Goal: Task Accomplishment & Management: Manage account settings

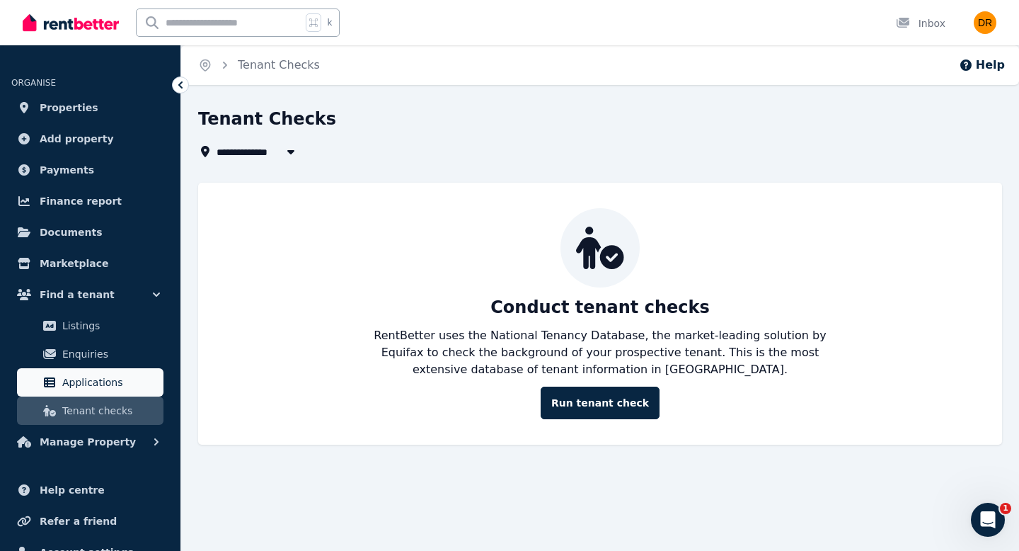
click at [109, 388] on span "Applications" at bounding box center [110, 382] width 96 height 17
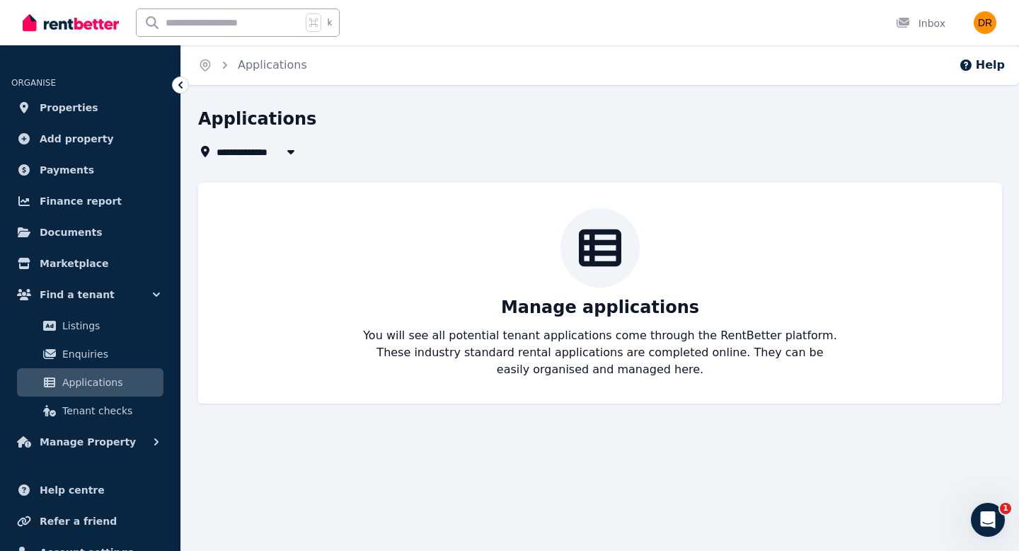
click at [292, 149] on icon "button" at bounding box center [291, 151] width 14 height 11
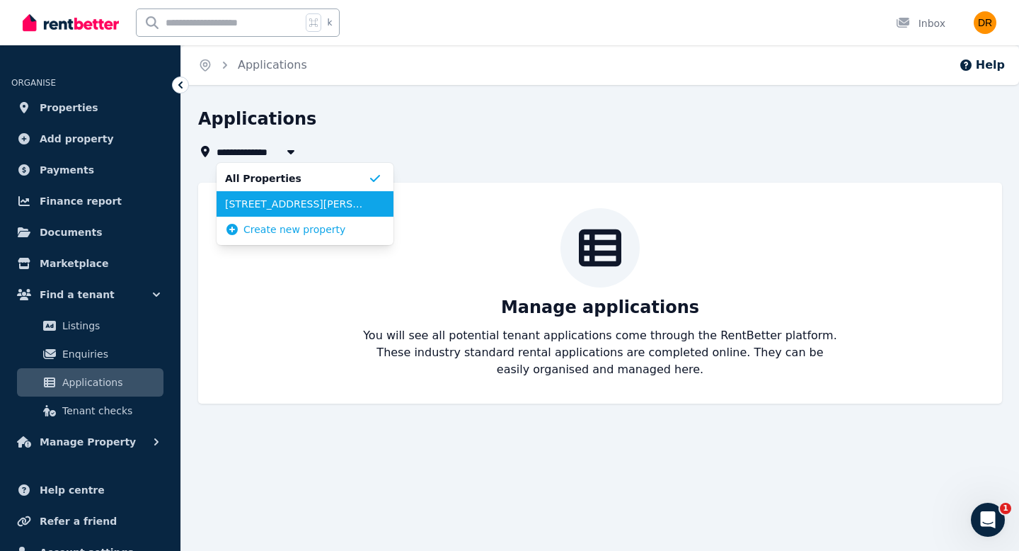
click at [288, 211] on li "[STREET_ADDRESS][PERSON_NAME]" at bounding box center [305, 203] width 177 height 25
type input "**********"
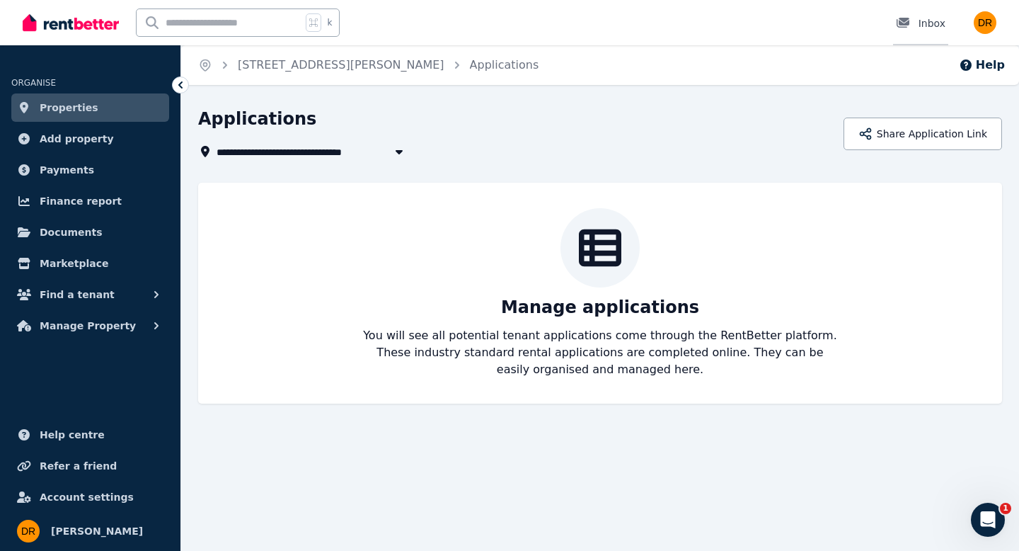
click at [909, 22] on icon at bounding box center [903, 23] width 13 height 10
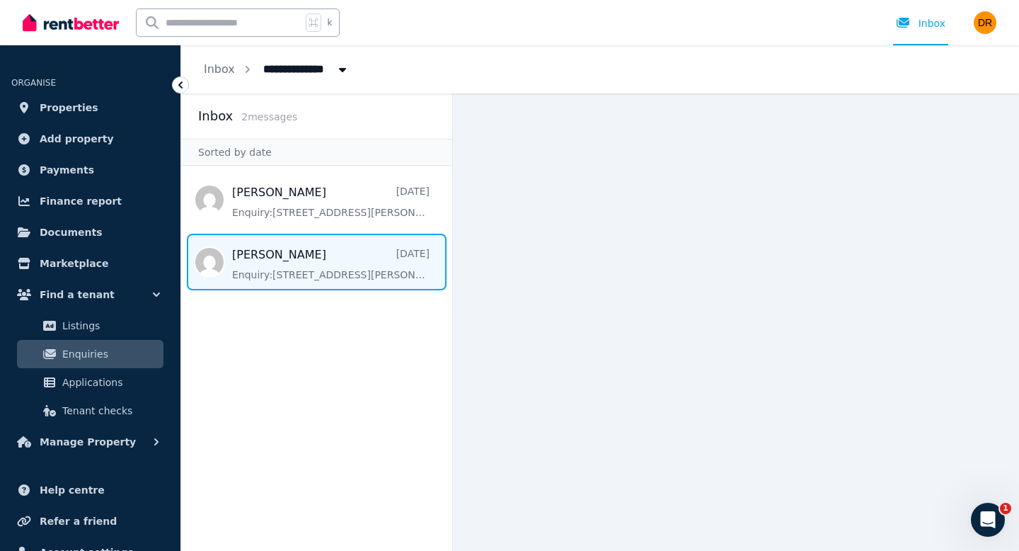
click at [345, 286] on span "Message list" at bounding box center [316, 262] width 271 height 57
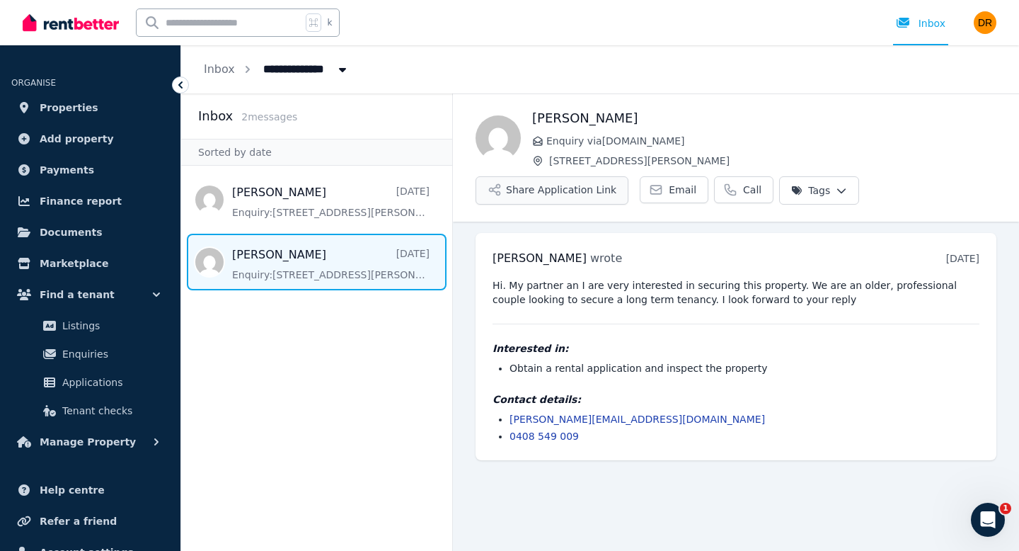
click at [551, 195] on button "Share Application Link" at bounding box center [552, 190] width 153 height 28
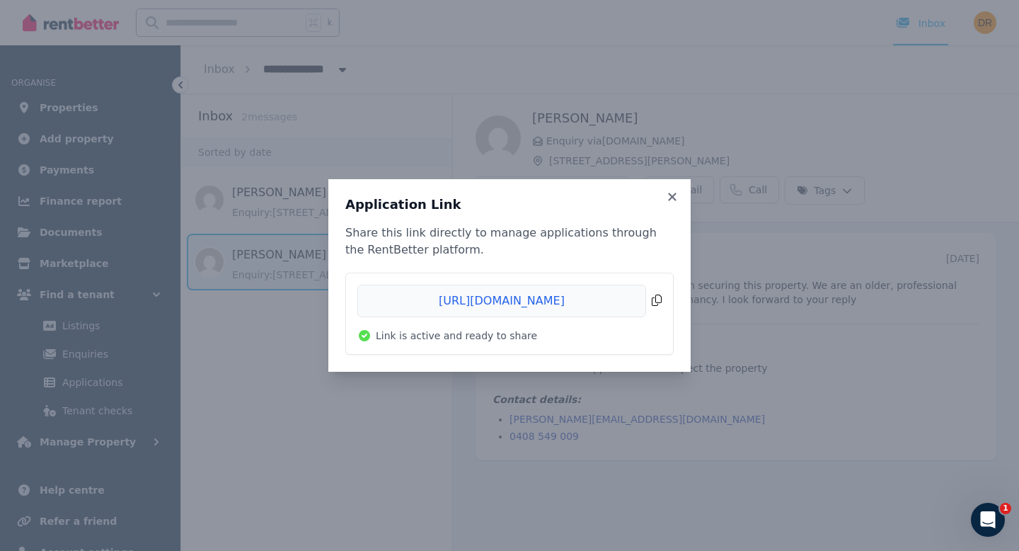
click at [655, 302] on span "Copied!" at bounding box center [510, 301] width 304 height 33
click at [675, 195] on icon at bounding box center [672, 197] width 8 height 8
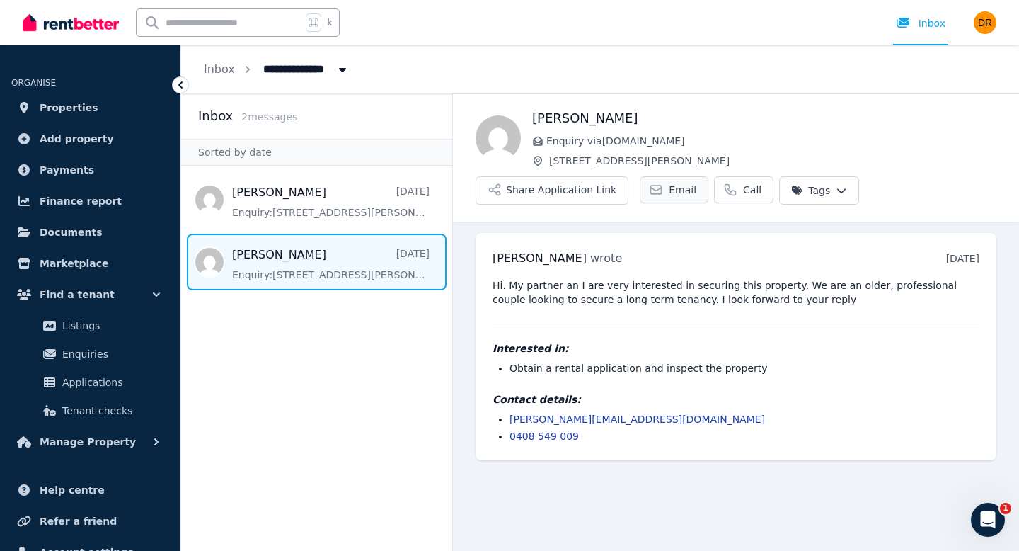
click at [670, 190] on span "Email" at bounding box center [683, 190] width 28 height 14
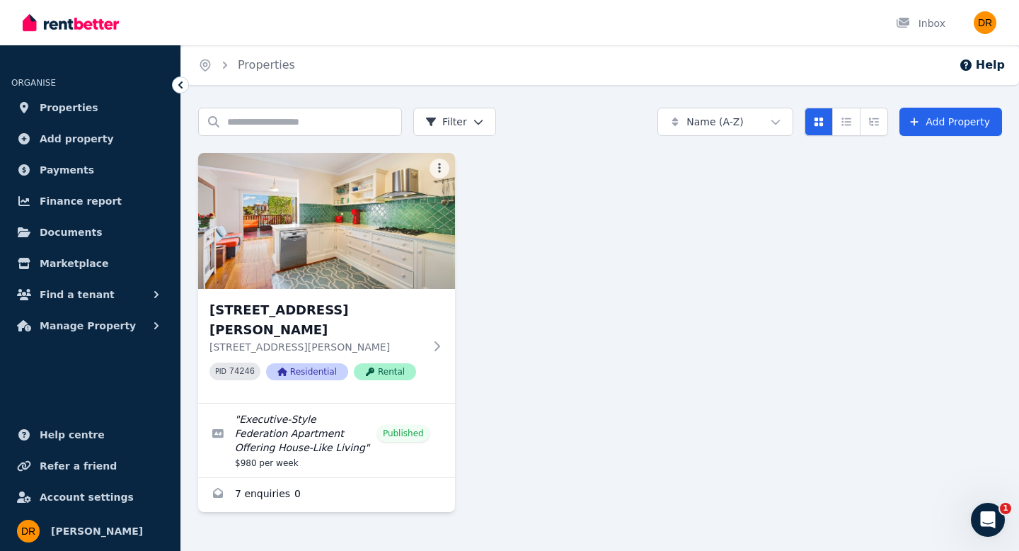
scroll to position [1, 0]
click at [986, 25] on img "button" at bounding box center [985, 22] width 23 height 23
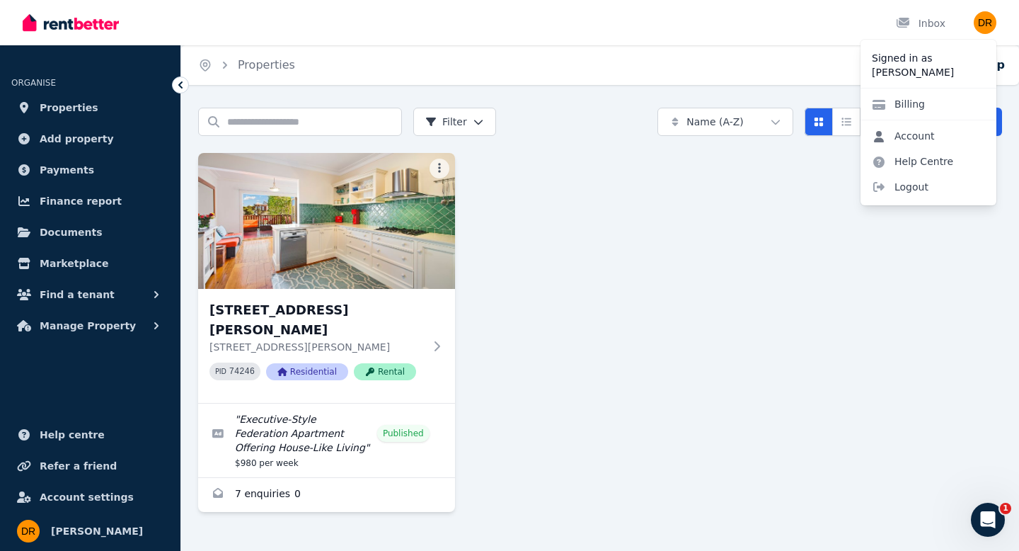
click at [919, 134] on link "Account" at bounding box center [904, 135] width 86 height 25
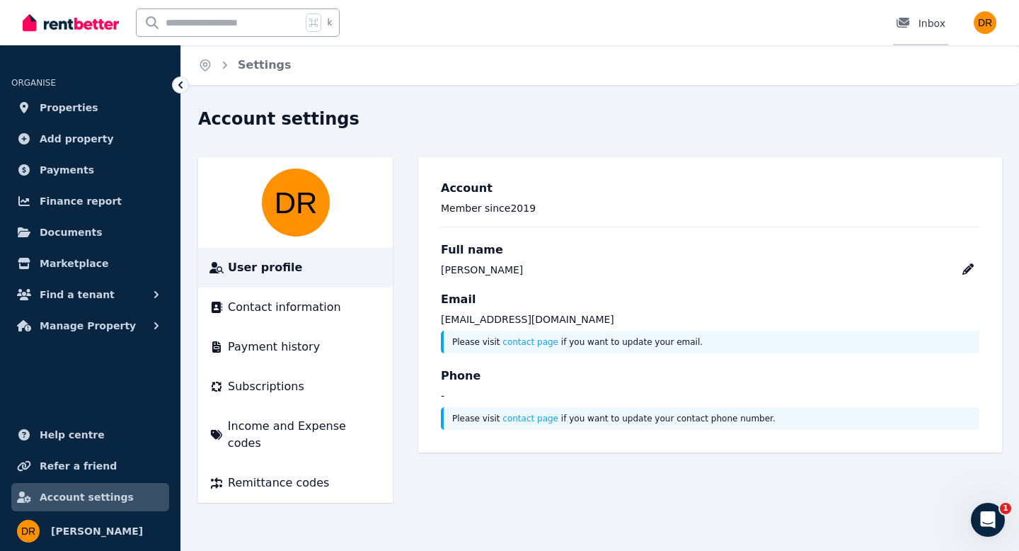
click at [924, 24] on div "Inbox" at bounding box center [921, 23] width 50 height 14
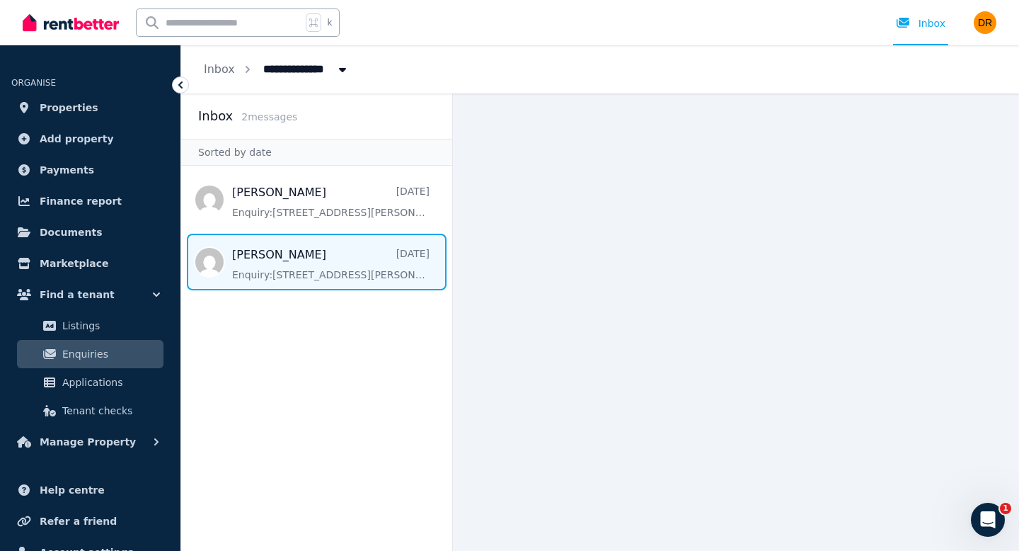
click at [337, 263] on span "Message list" at bounding box center [316, 262] width 271 height 57
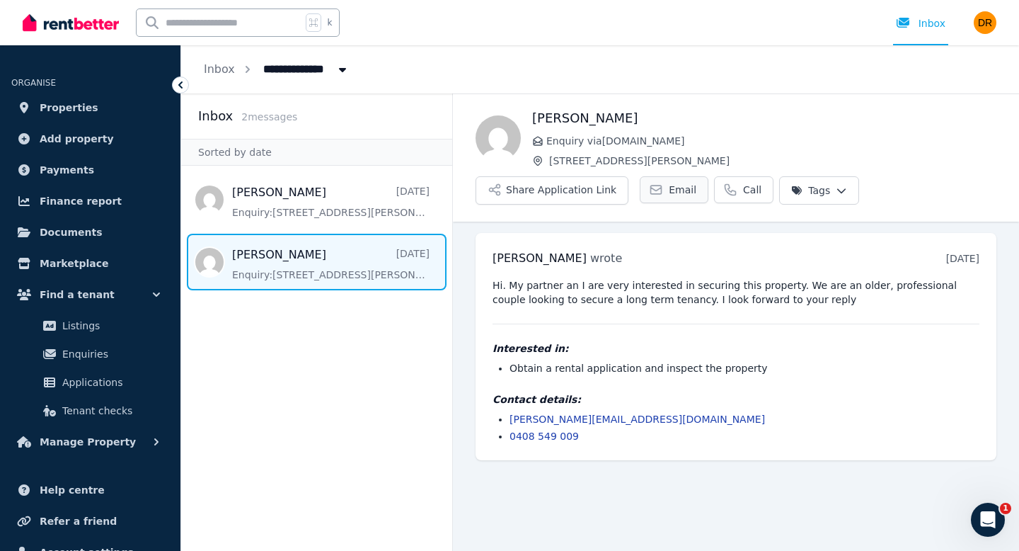
click at [669, 193] on span "Email" at bounding box center [683, 190] width 28 height 14
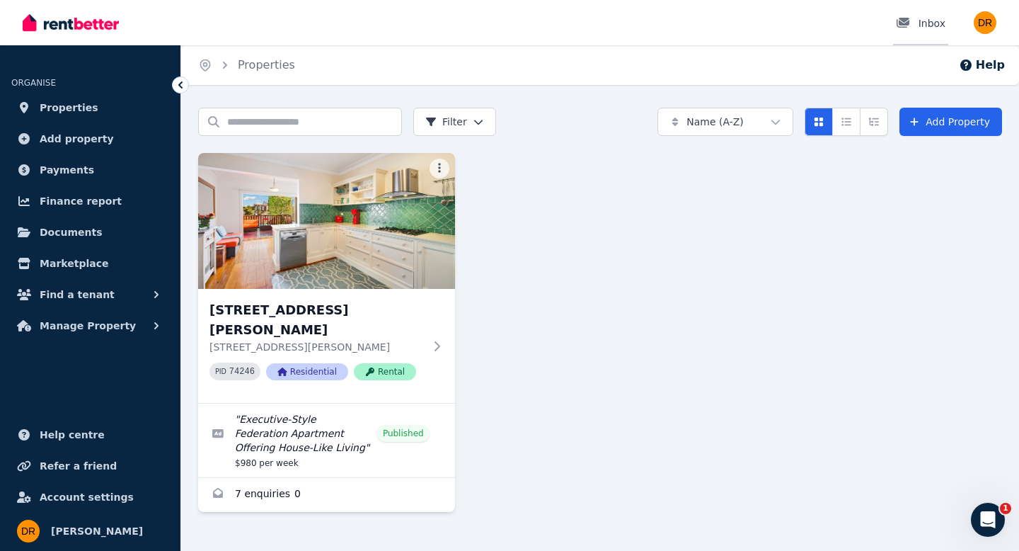
click at [937, 25] on div "Inbox" at bounding box center [921, 23] width 50 height 14
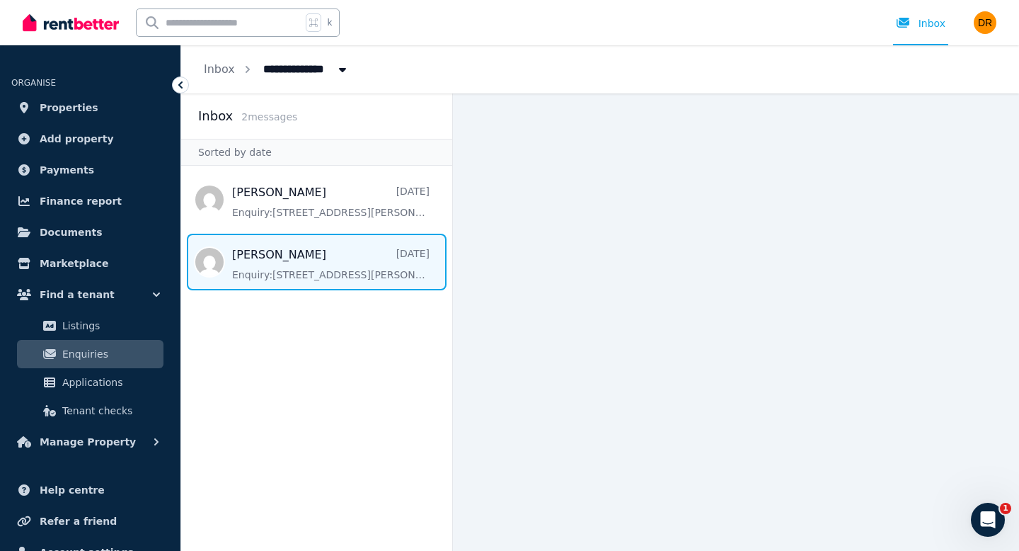
click at [401, 267] on span "Message list" at bounding box center [316, 262] width 271 height 57
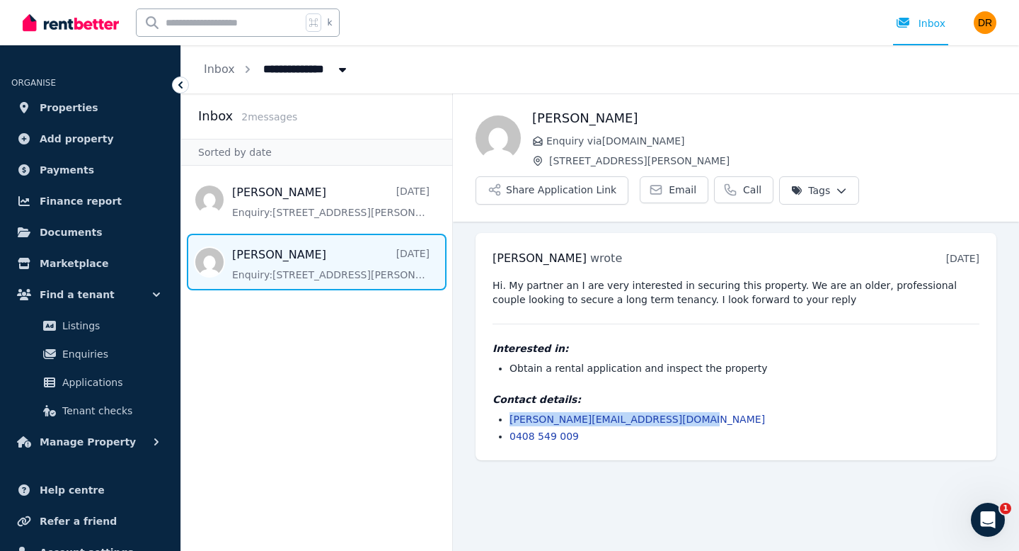
drag, startPoint x: 683, startPoint y: 420, endPoint x: 509, endPoint y: 418, distance: 174.2
click at [510, 418] on li "[PERSON_NAME][EMAIL_ADDRESS][DOMAIN_NAME]" at bounding box center [745, 419] width 470 height 14
copy link "[PERSON_NAME][EMAIL_ADDRESS][DOMAIN_NAME]"
click at [559, 195] on button "Share Application Link" at bounding box center [552, 190] width 153 height 28
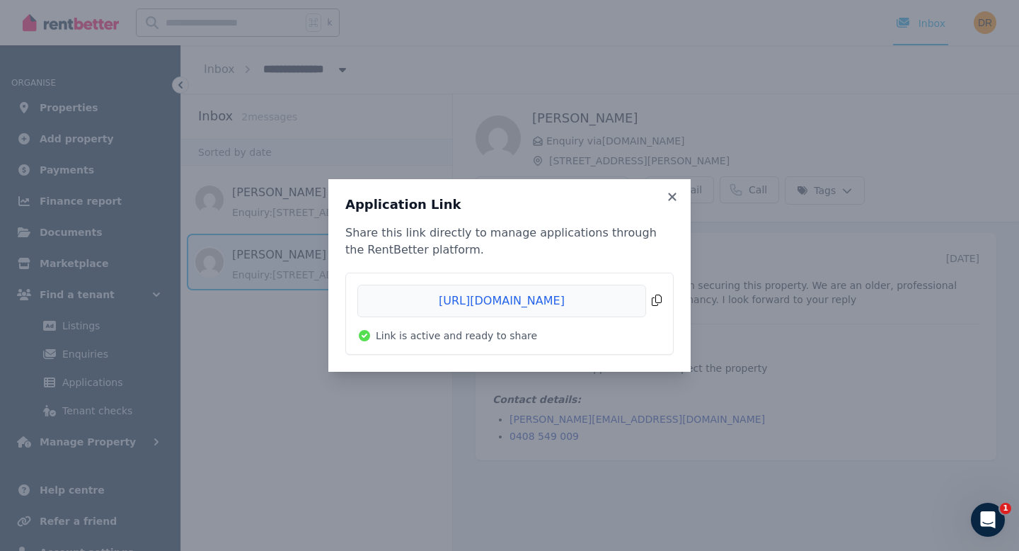
click at [656, 303] on span "Copied!" at bounding box center [510, 301] width 304 height 33
click at [673, 198] on icon at bounding box center [672, 197] width 8 height 8
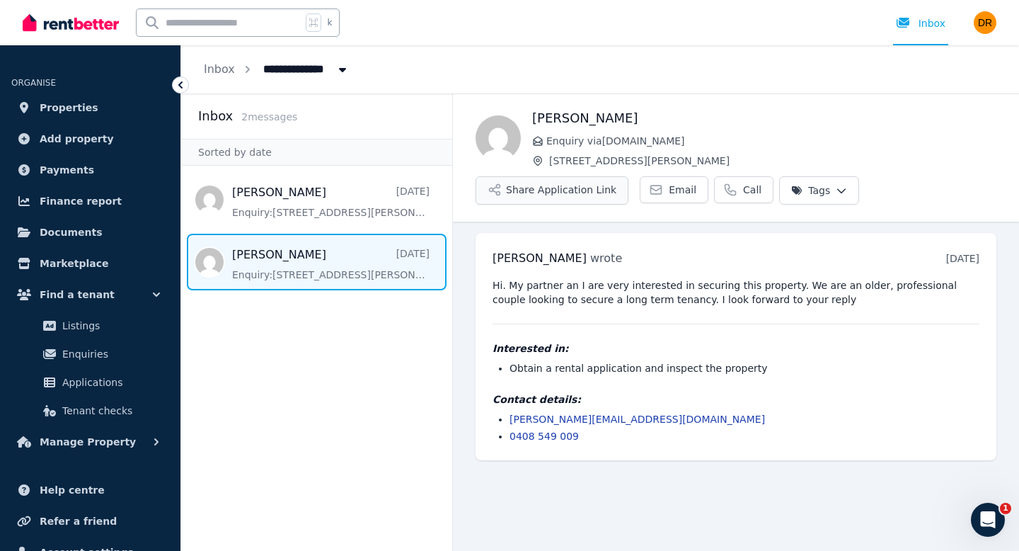
click at [559, 190] on button "Share Application Link" at bounding box center [552, 190] width 153 height 28
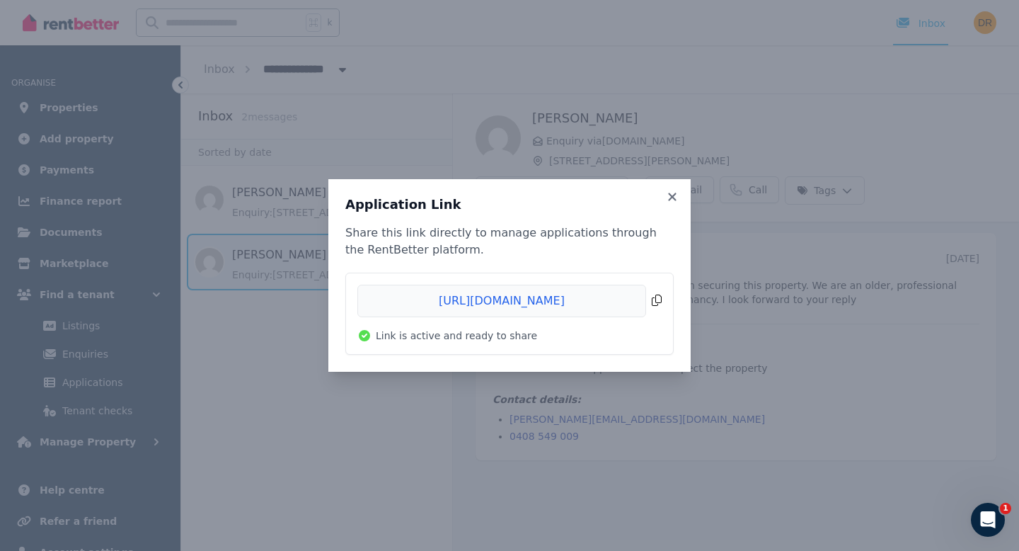
click at [654, 307] on span "Copied!" at bounding box center [510, 301] width 304 height 33
click at [675, 198] on icon at bounding box center [672, 197] width 8 height 8
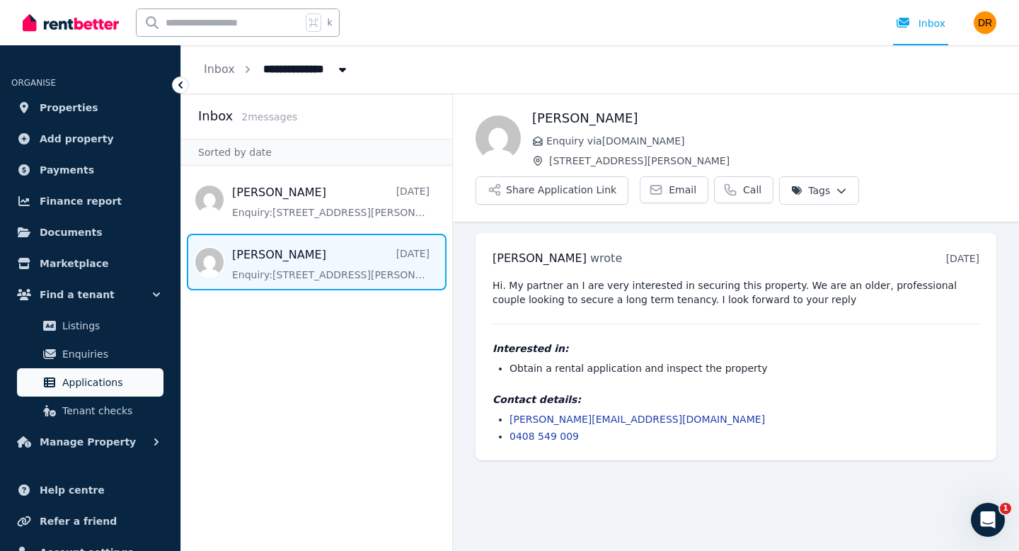
click at [118, 385] on span "Applications" at bounding box center [110, 382] width 96 height 17
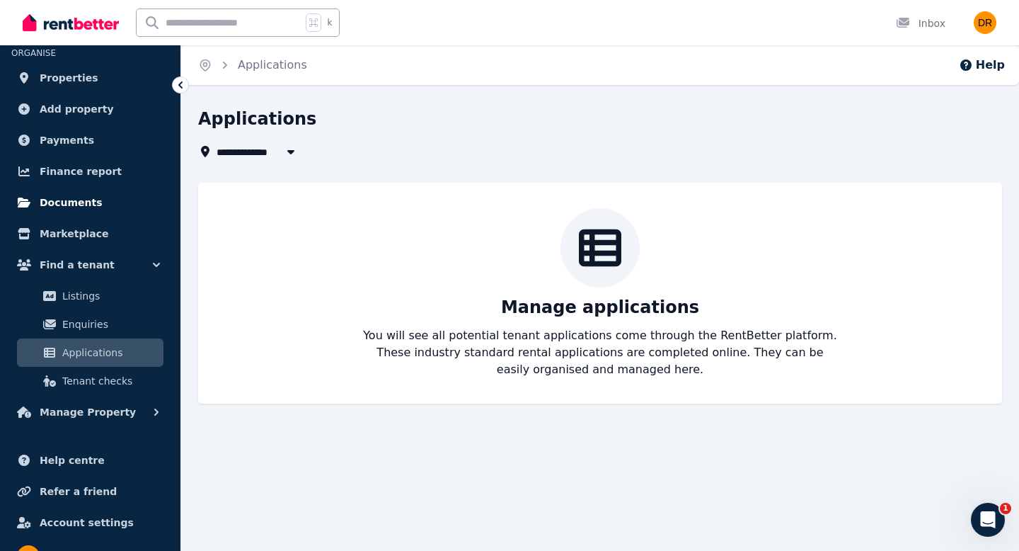
scroll to position [55, 0]
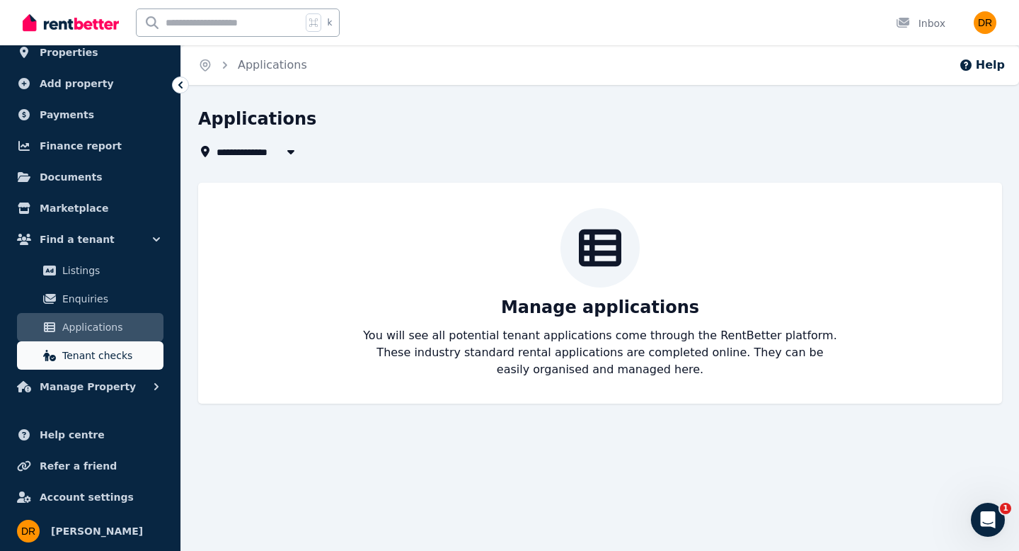
click at [96, 360] on span "Tenant checks" at bounding box center [110, 355] width 96 height 17
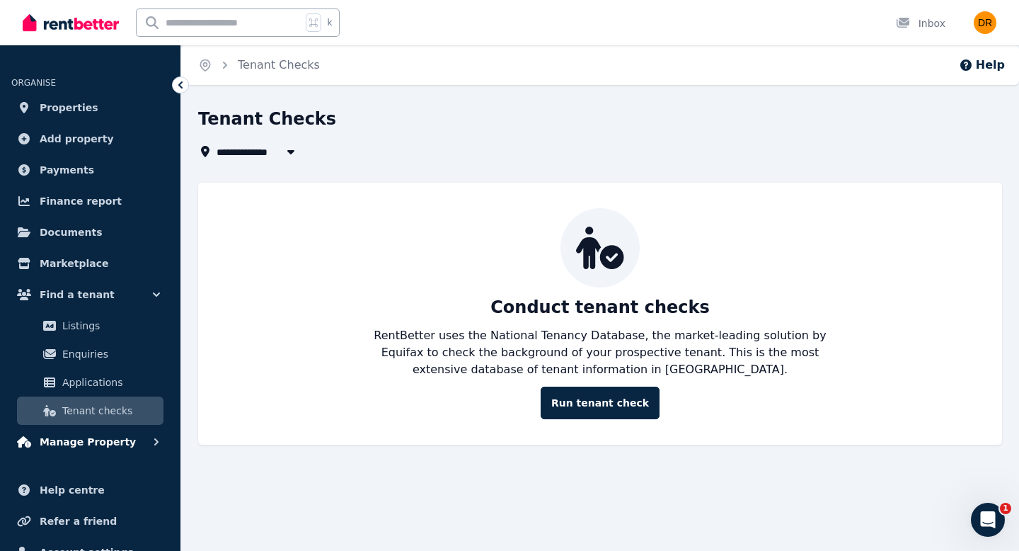
click at [101, 441] on span "Manage Property" at bounding box center [88, 441] width 96 height 17
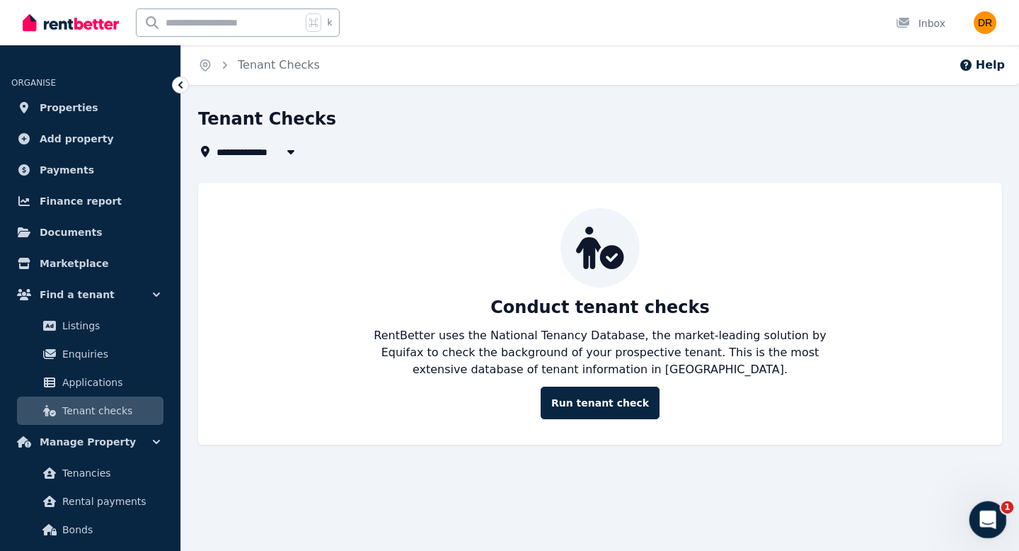
click at [985, 520] on icon "Open Intercom Messenger" at bounding box center [986, 517] width 23 height 23
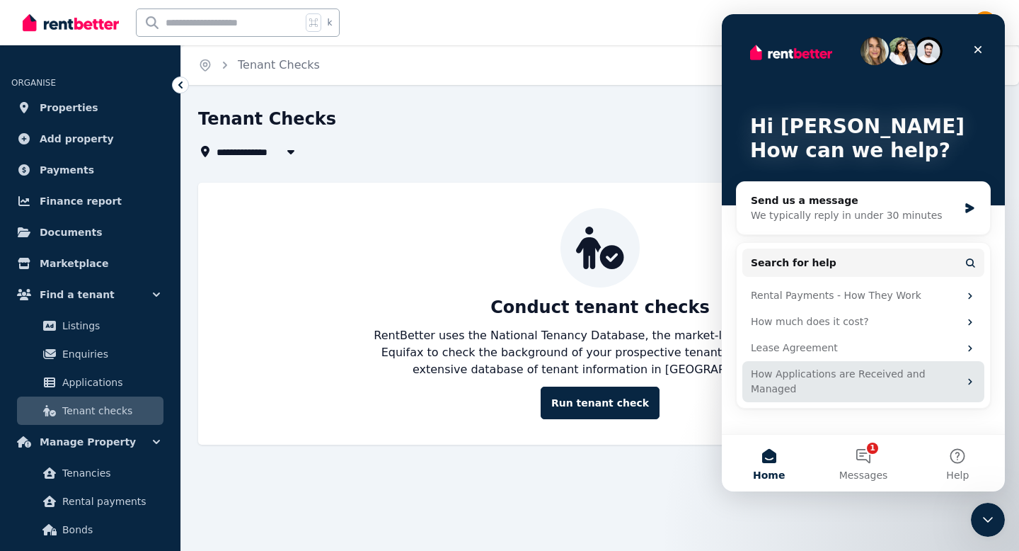
click at [971, 379] on icon "Intercom messenger" at bounding box center [970, 382] width 4 height 6
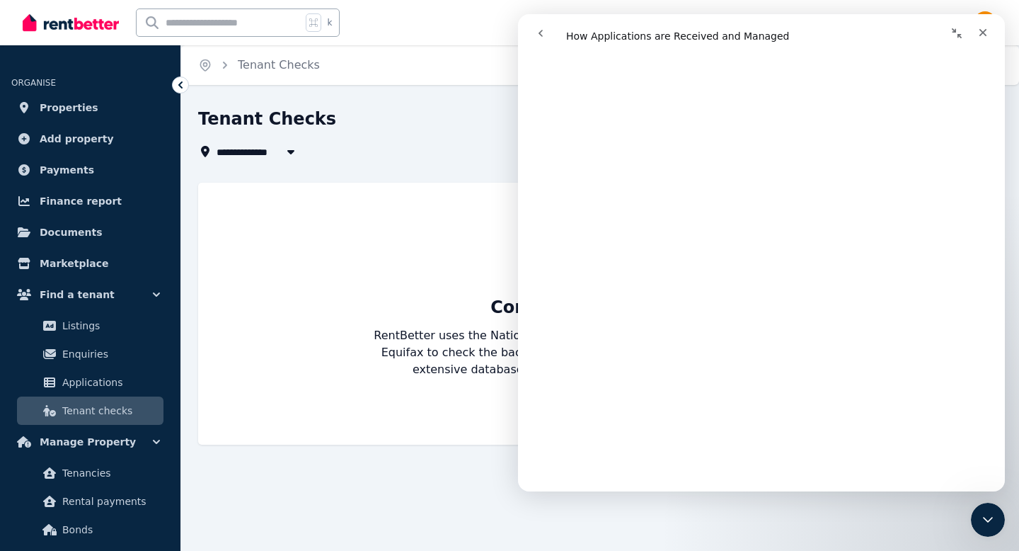
scroll to position [480, 0]
click at [87, 353] on span "Enquiries" at bounding box center [110, 353] width 96 height 17
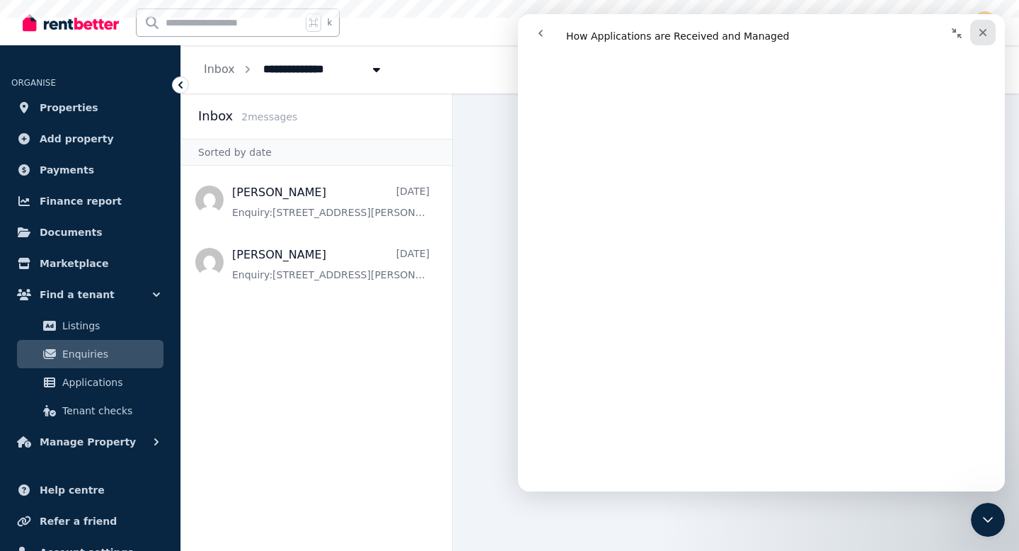
click at [984, 30] on icon "Close" at bounding box center [984, 33] width 8 height 8
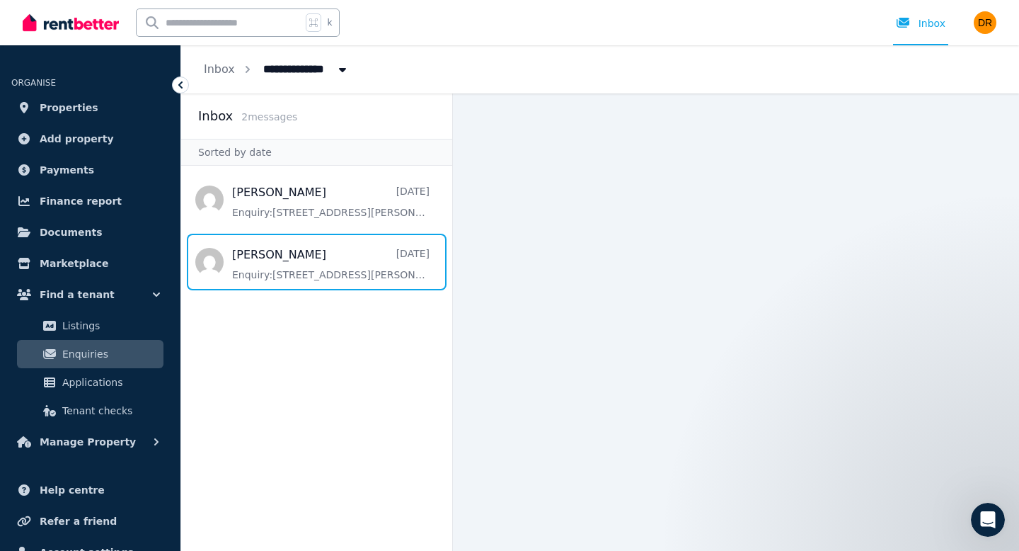
click at [370, 262] on span "Message list" at bounding box center [316, 262] width 271 height 57
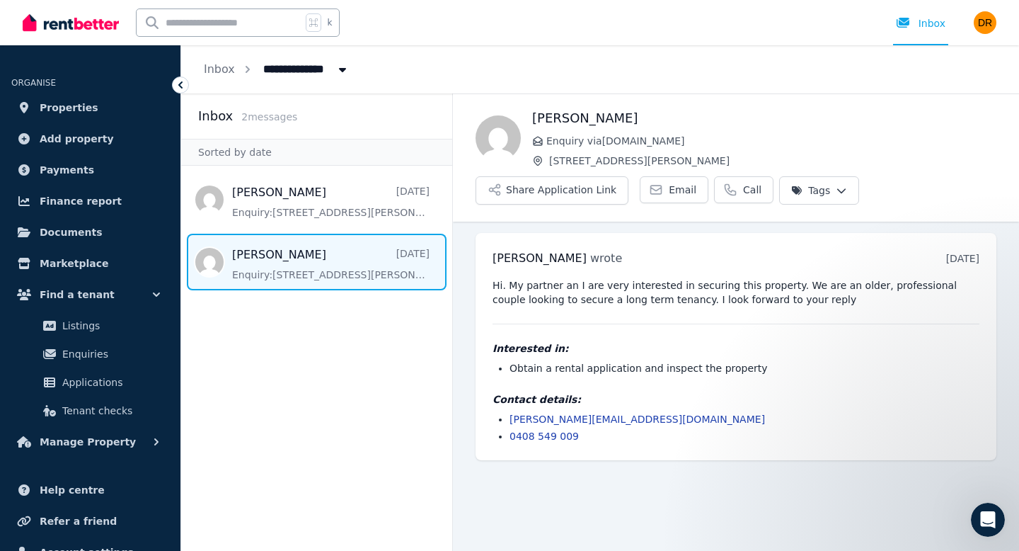
click at [693, 368] on li "Obtain a rental application and inspect the property" at bounding box center [745, 368] width 470 height 14
click at [96, 353] on span "Enquiries" at bounding box center [110, 353] width 96 height 17
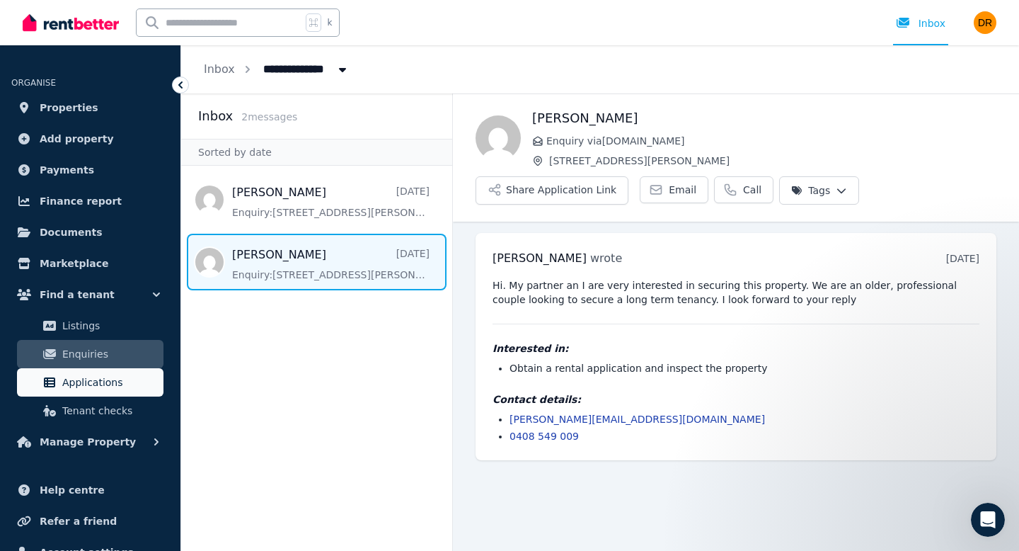
click at [96, 379] on span "Applications" at bounding box center [110, 382] width 96 height 17
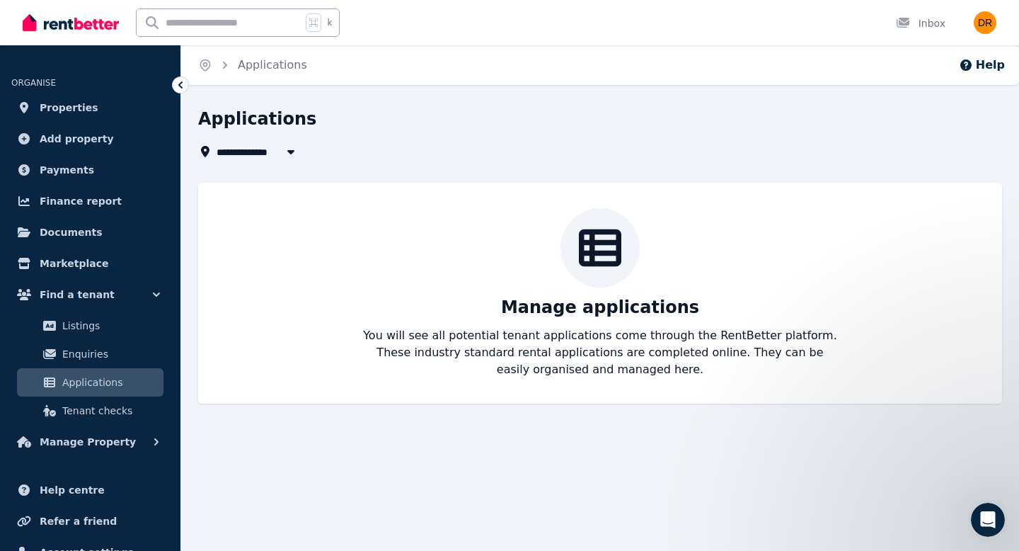
click at [291, 153] on icon "button" at bounding box center [290, 152] width 7 height 4
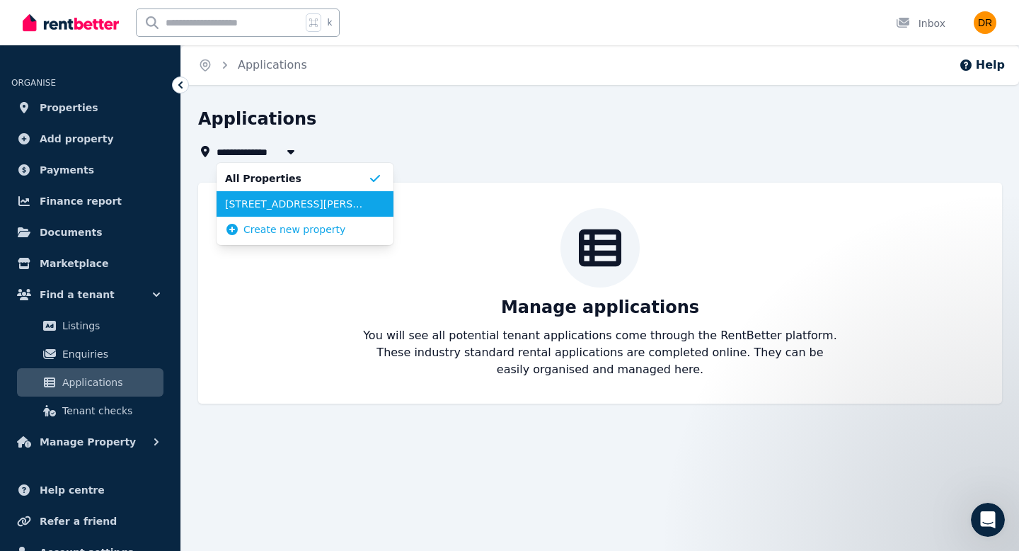
click at [285, 202] on span "[STREET_ADDRESS][PERSON_NAME]" at bounding box center [296, 204] width 143 height 14
type input "**********"
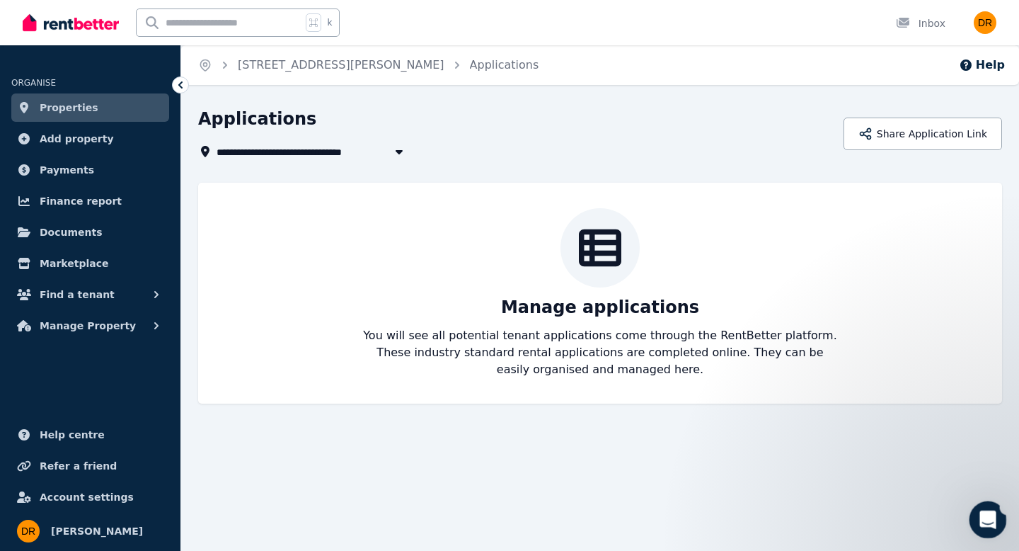
click at [990, 518] on icon "Open Intercom Messenger" at bounding box center [986, 517] width 23 height 23
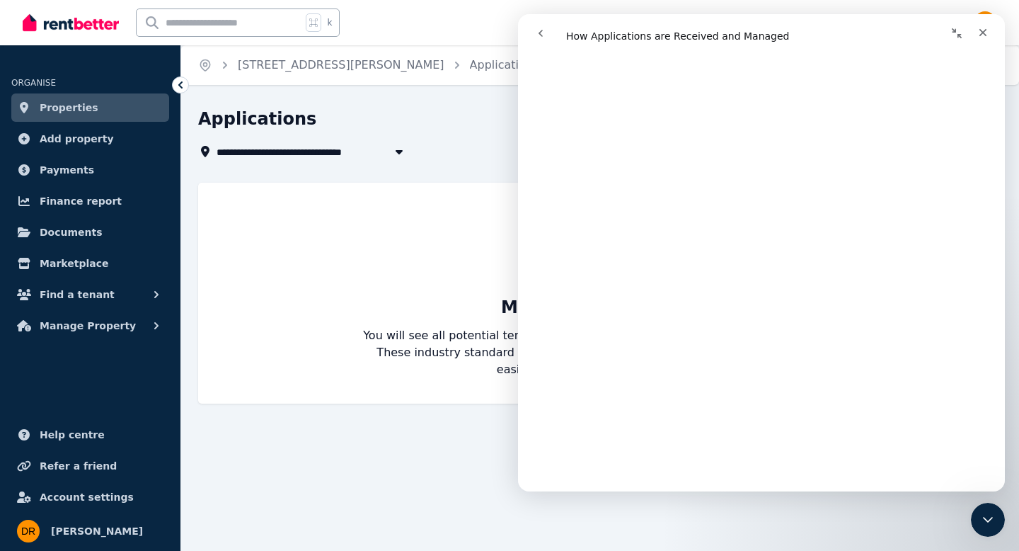
scroll to position [1574, 0]
click at [980, 35] on icon "Close" at bounding box center [984, 33] width 8 height 8
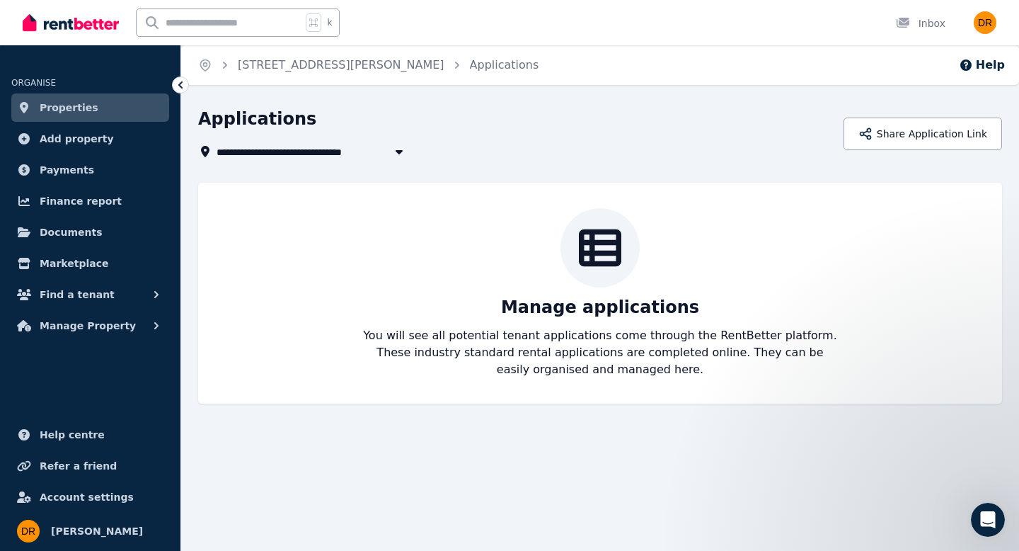
scroll to position [0, 0]
click at [85, 297] on span "Find a tenant" at bounding box center [77, 294] width 75 height 17
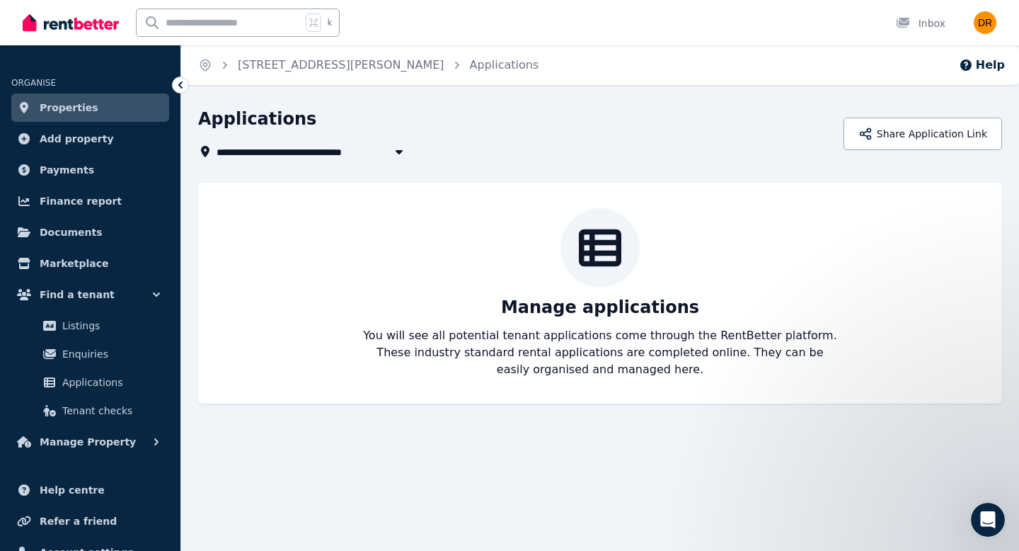
click at [86, 105] on span "Properties" at bounding box center [69, 107] width 59 height 17
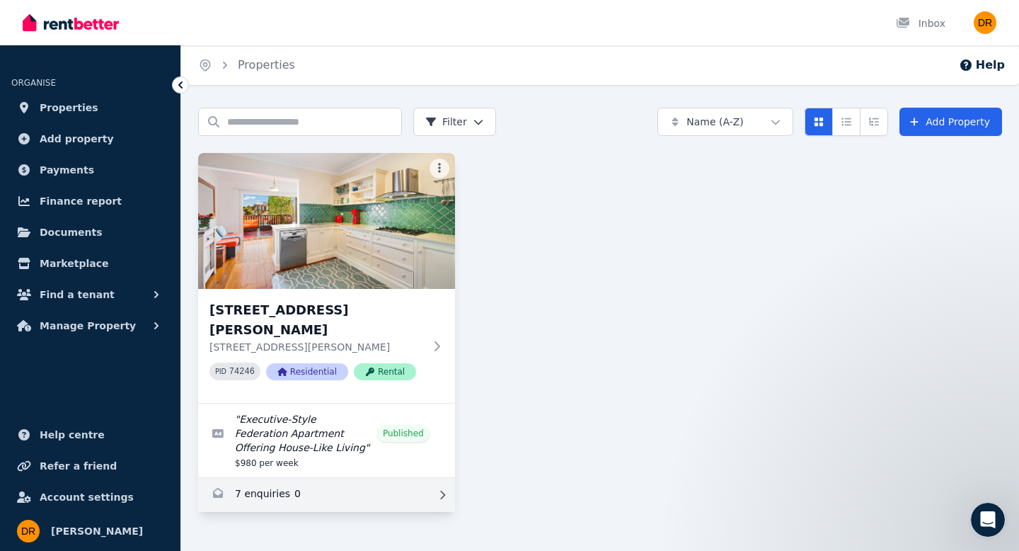
click at [265, 512] on link "Enquiries for 1/22 Murdoch Street, Cremorne Point" at bounding box center [326, 495] width 257 height 34
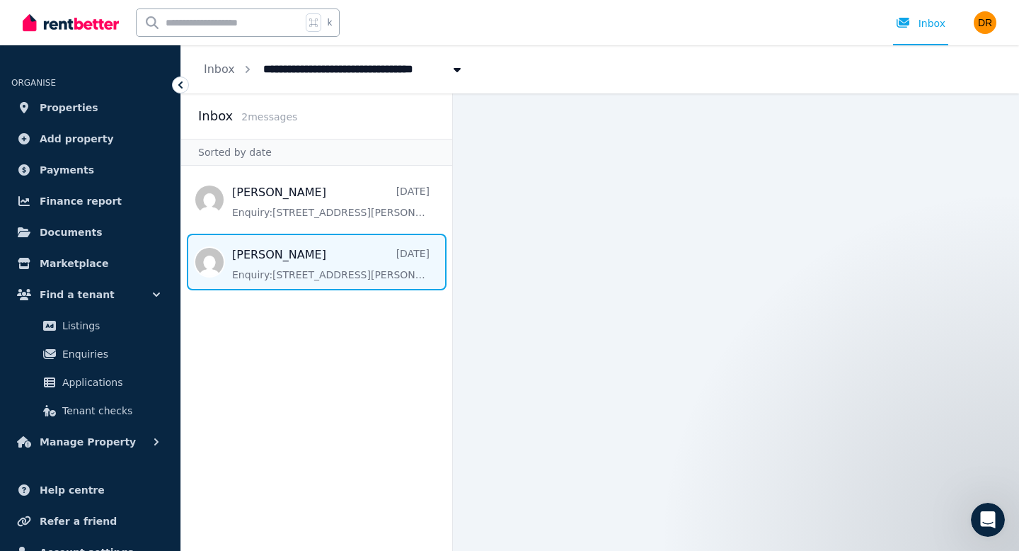
click at [304, 248] on span "Message list" at bounding box center [316, 262] width 271 height 57
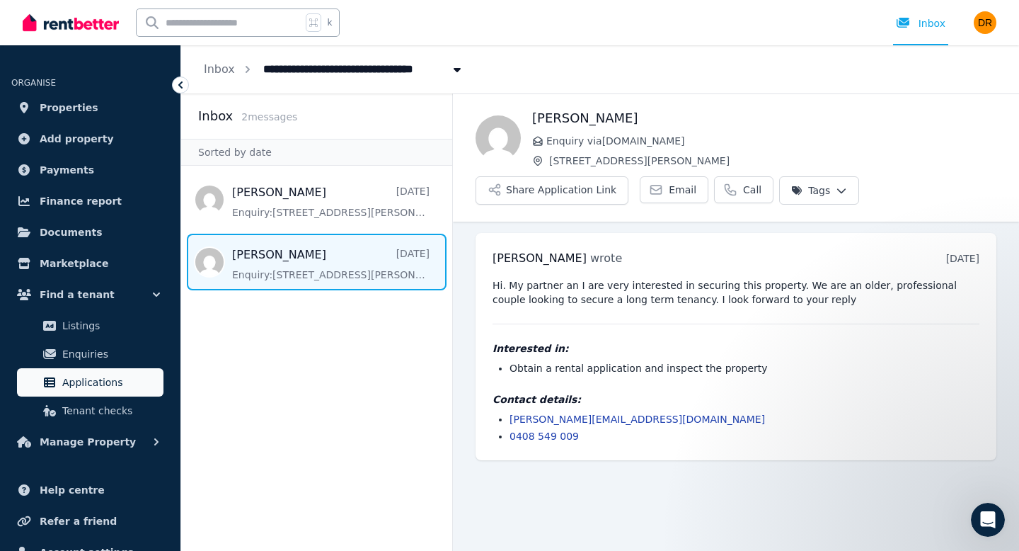
click at [103, 383] on span "Applications" at bounding box center [110, 382] width 96 height 17
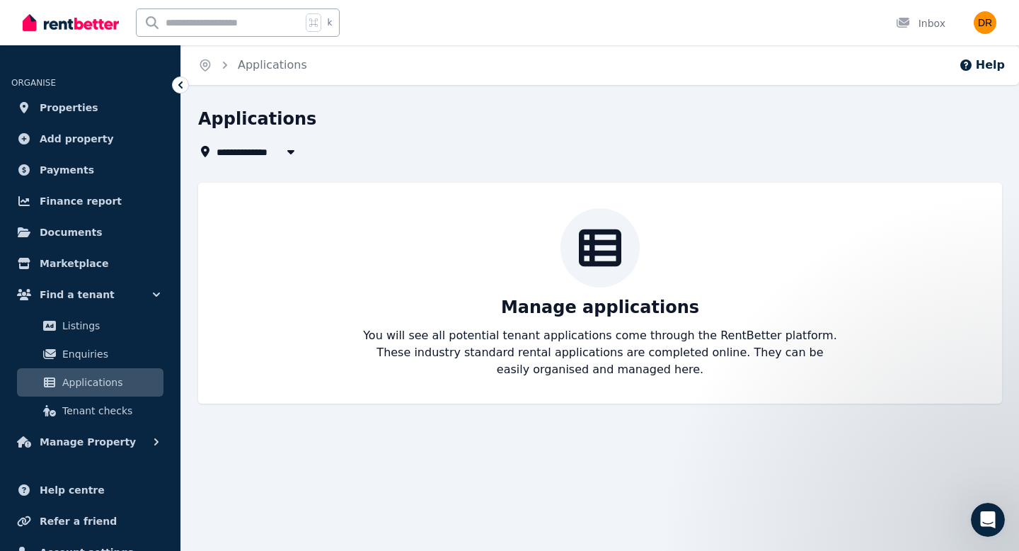
click at [294, 150] on icon "button" at bounding box center [290, 152] width 7 height 4
type input "**********"
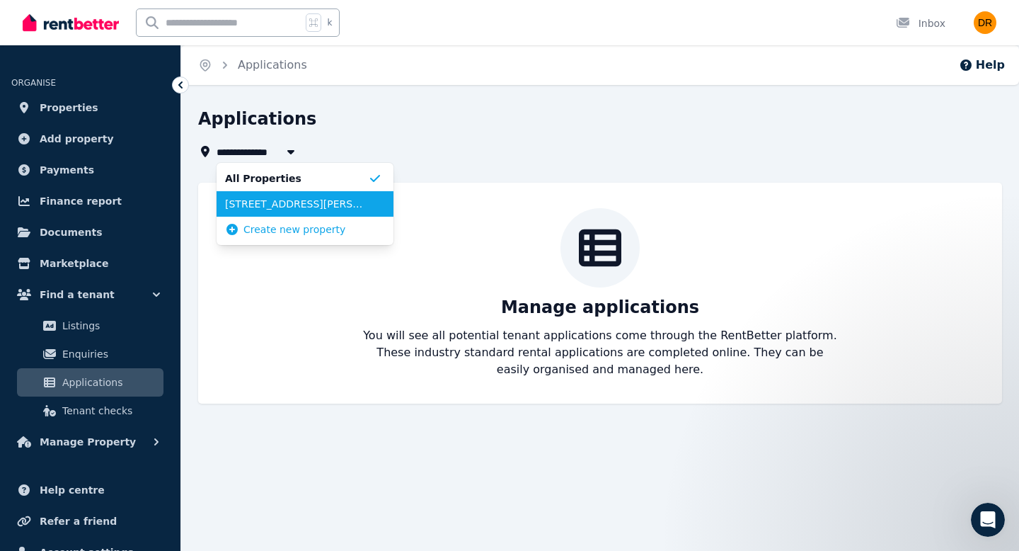
click at [287, 214] on li "[STREET_ADDRESS][PERSON_NAME]" at bounding box center [305, 203] width 177 height 25
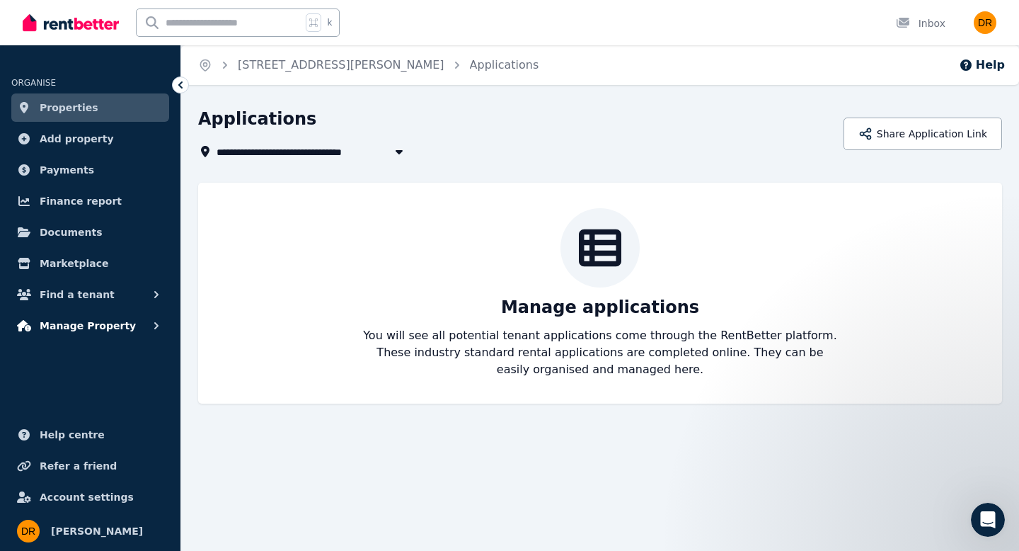
click at [105, 326] on span "Manage Property" at bounding box center [88, 325] width 96 height 17
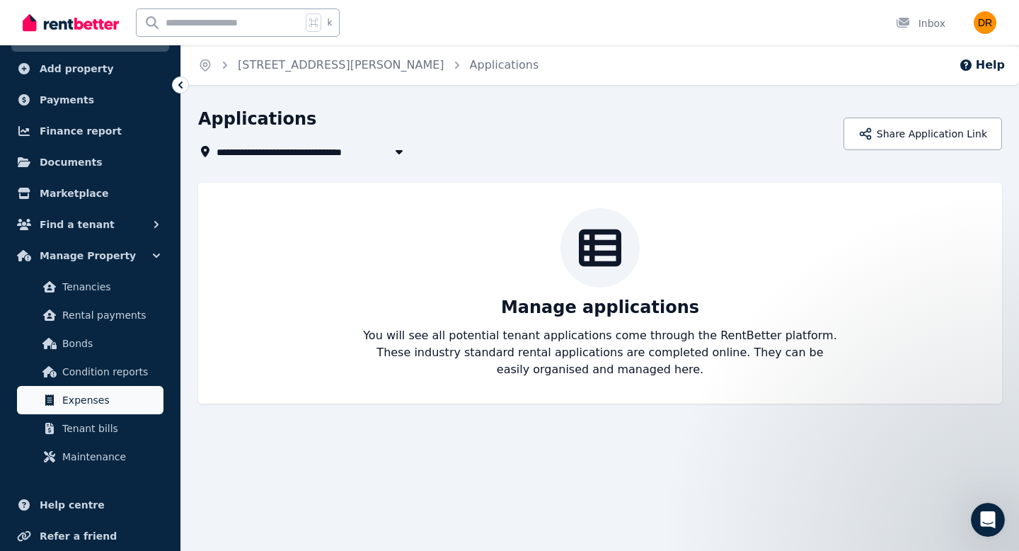
scroll to position [116, 0]
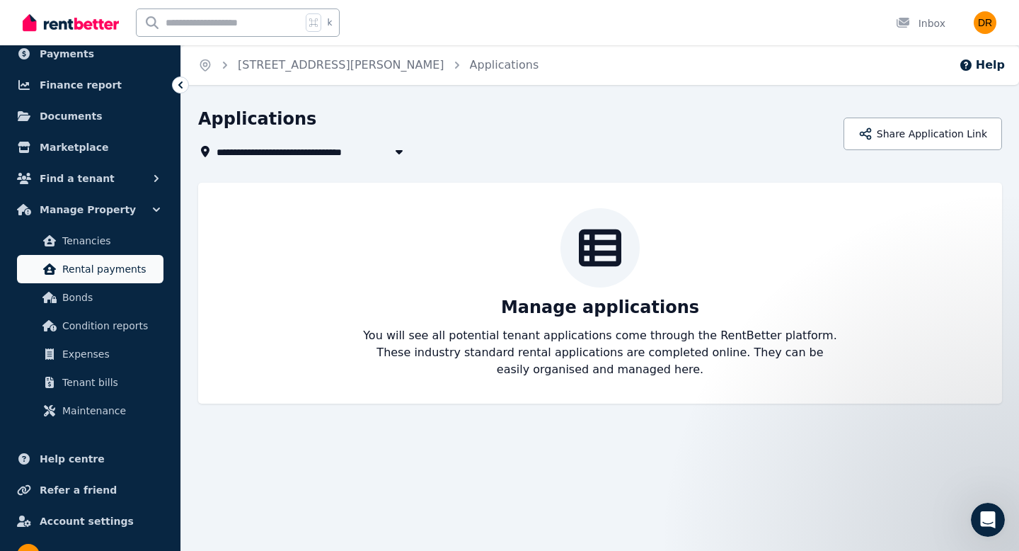
click at [122, 275] on span "Rental payments" at bounding box center [110, 269] width 96 height 17
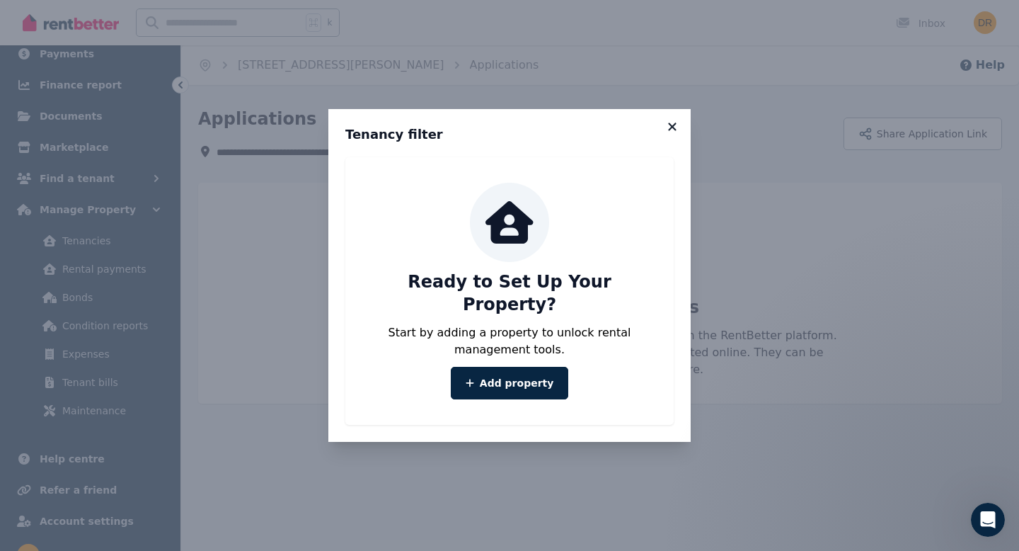
click at [676, 133] on icon at bounding box center [672, 126] width 14 height 13
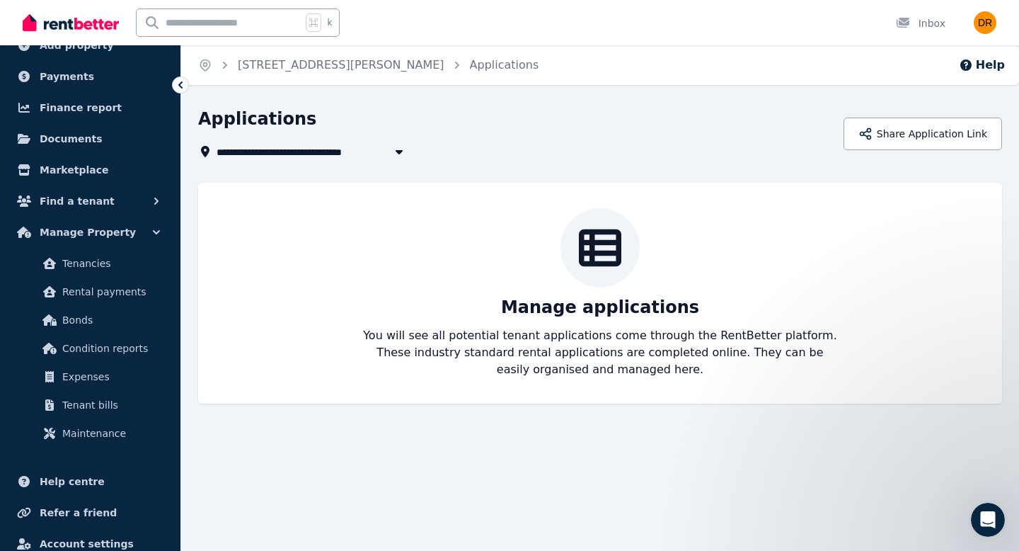
scroll to position [0, 0]
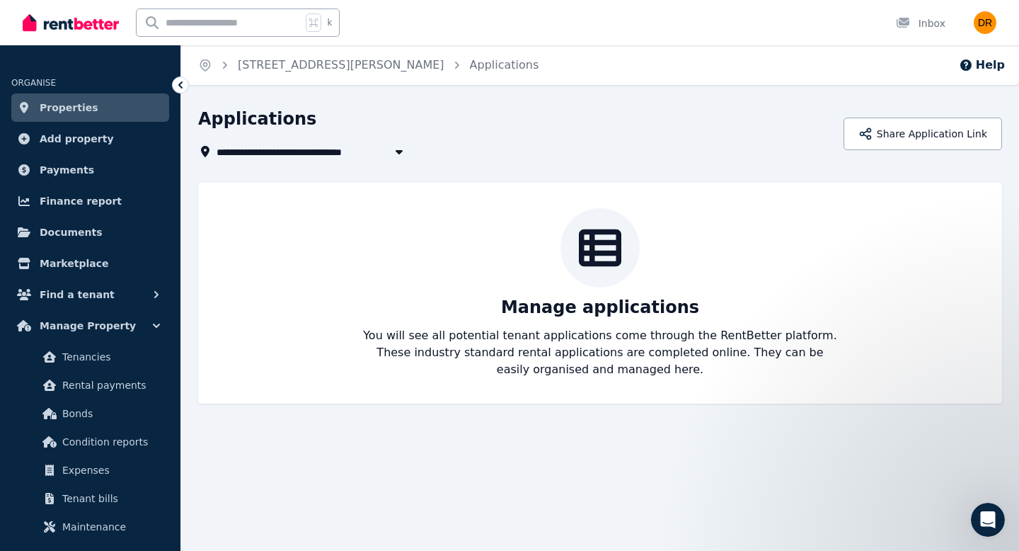
click at [84, 107] on span "Properties" at bounding box center [69, 107] width 59 height 17
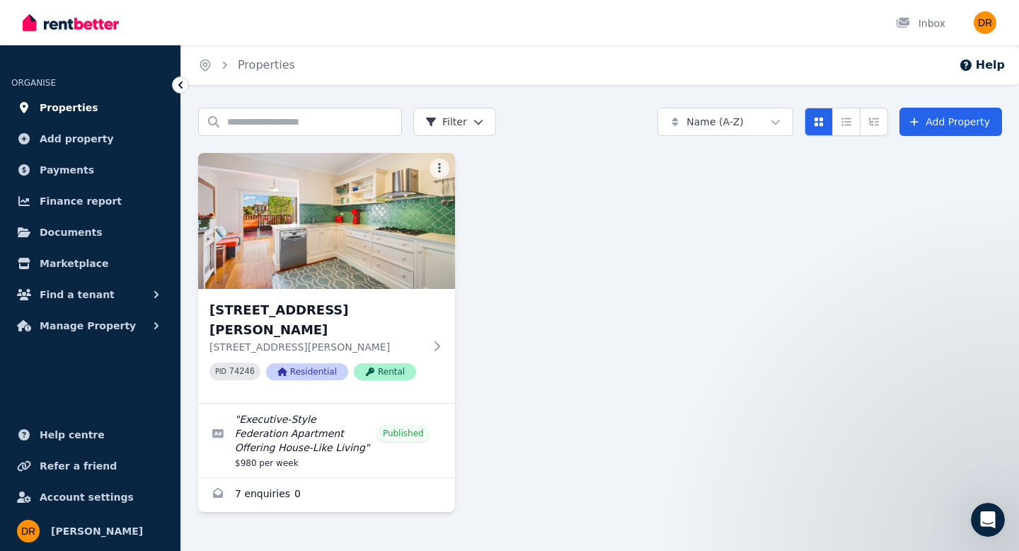
click at [77, 110] on span "Properties" at bounding box center [69, 107] width 59 height 17
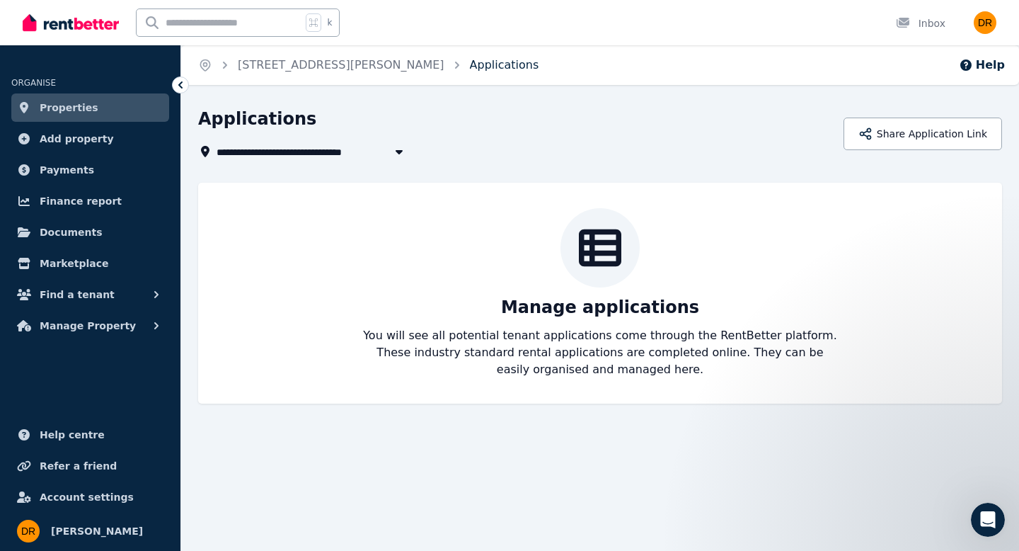
click at [481, 62] on link "Applications" at bounding box center [504, 64] width 69 height 13
click at [988, 520] on icon "Open Intercom Messenger" at bounding box center [986, 517] width 23 height 23
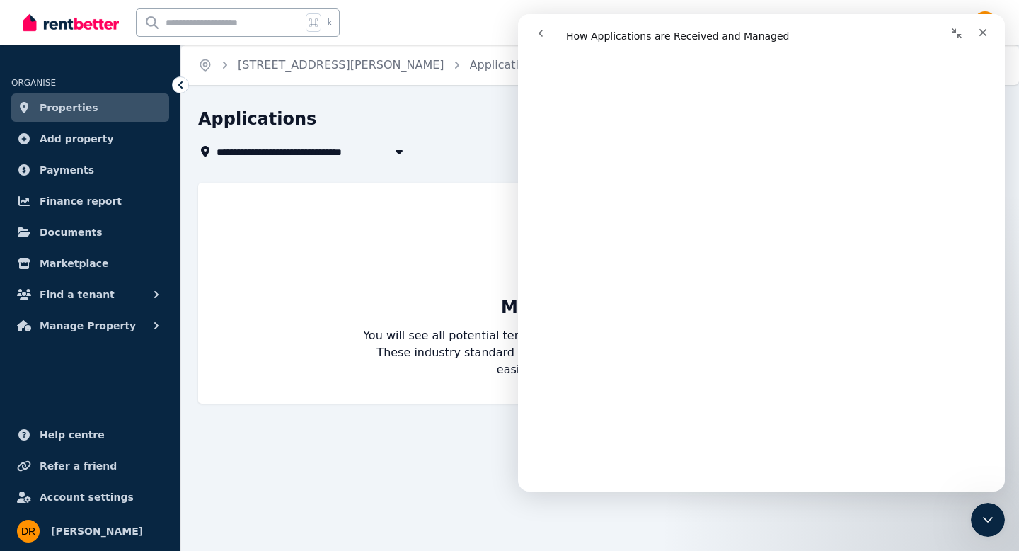
scroll to position [157, 0]
click at [986, 28] on icon "Close" at bounding box center [983, 32] width 11 height 11
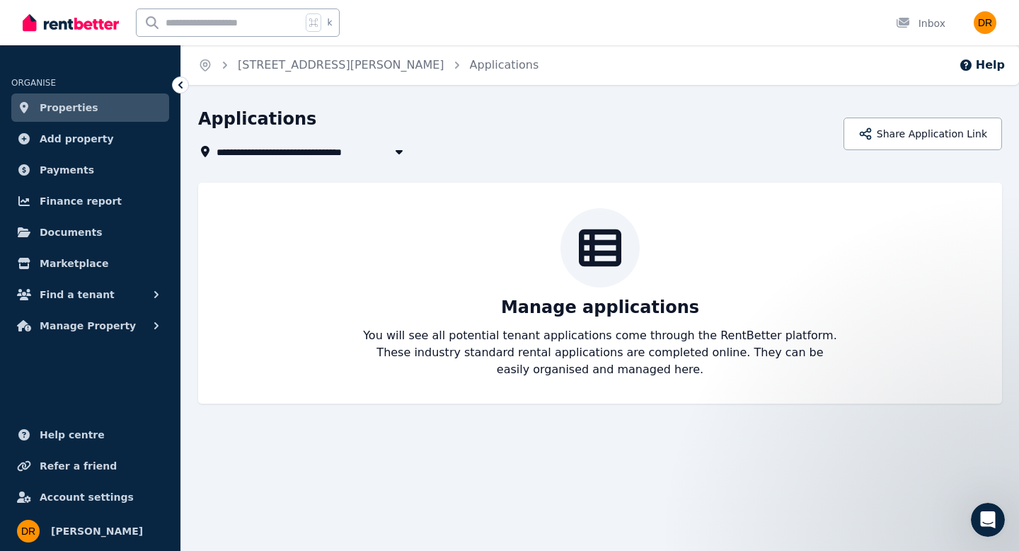
scroll to position [0, 0]
click at [990, 524] on icon "Open Intercom Messenger" at bounding box center [986, 517] width 23 height 23
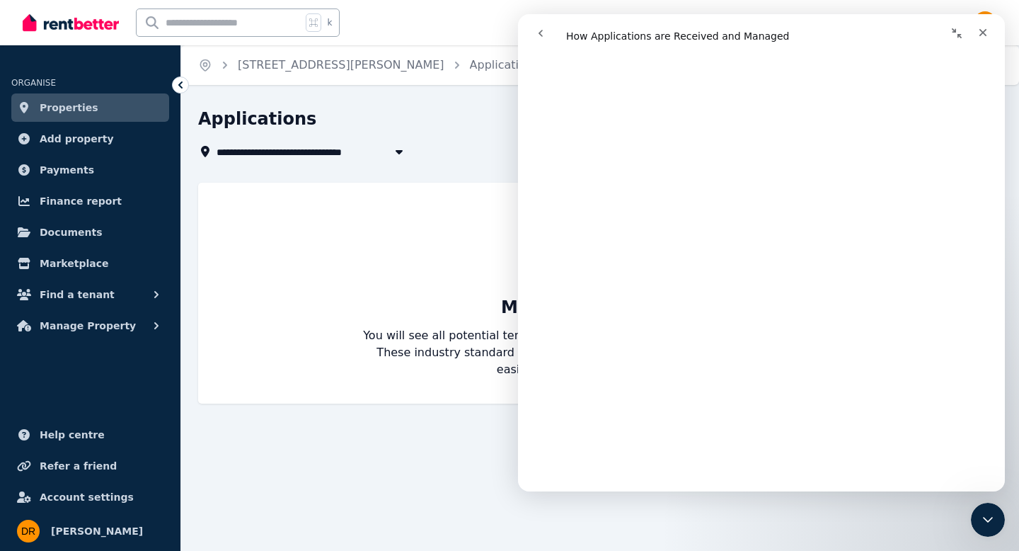
scroll to position [3555, 0]
click at [979, 34] on icon "Close" at bounding box center [983, 32] width 11 height 11
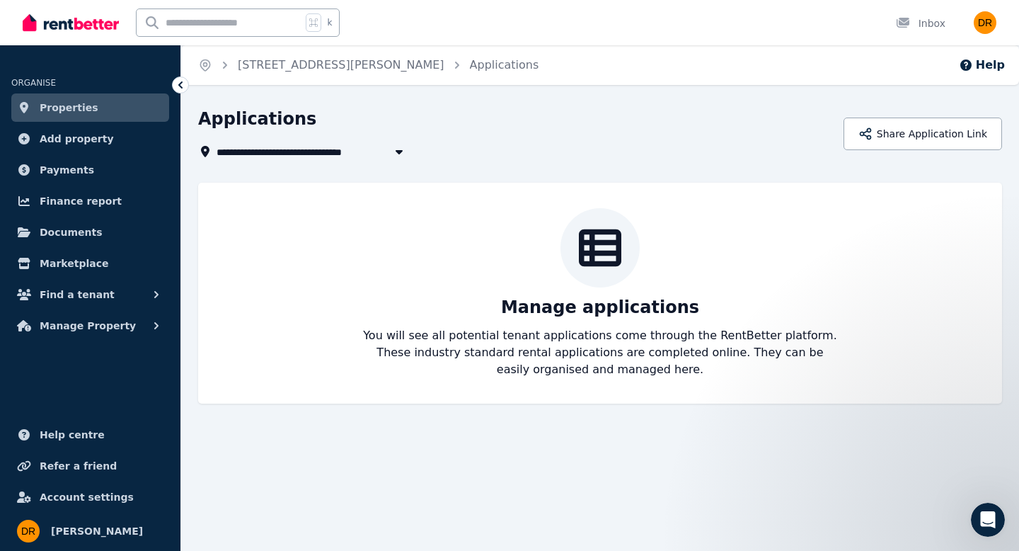
scroll to position [0, 0]
click at [75, 237] on span "Documents" at bounding box center [71, 232] width 63 height 17
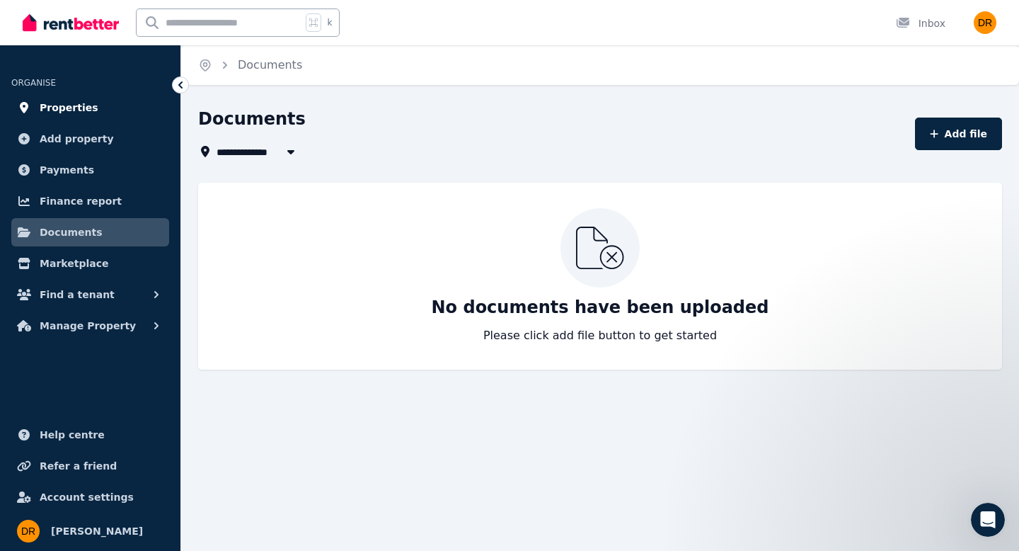
click at [63, 108] on span "Properties" at bounding box center [69, 107] width 59 height 17
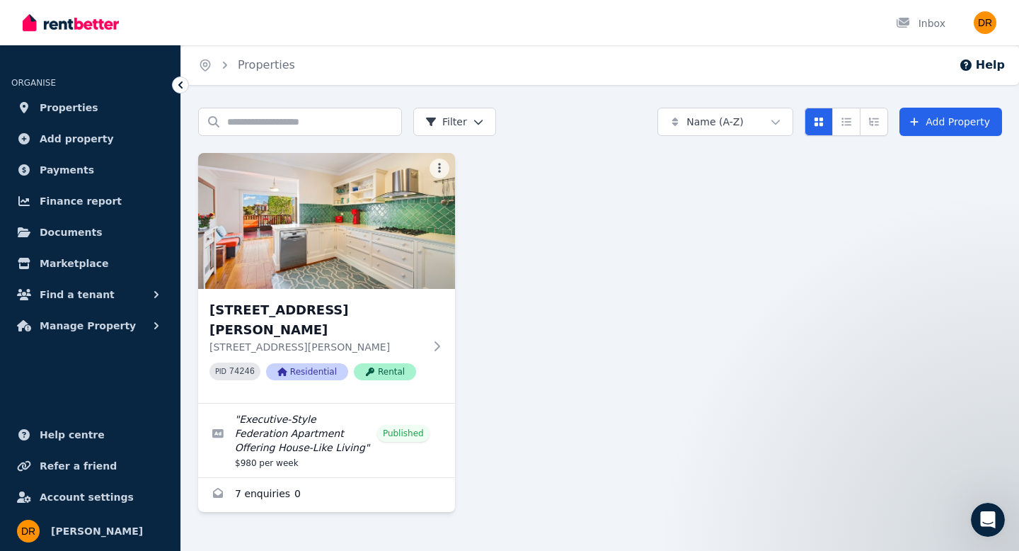
scroll to position [1, 0]
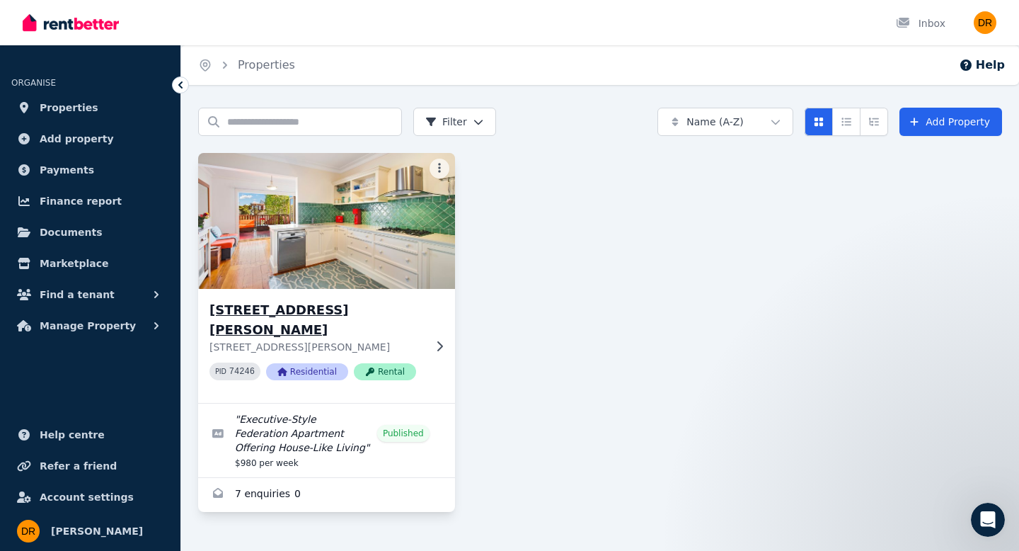
click at [437, 352] on icon at bounding box center [440, 346] width 14 height 11
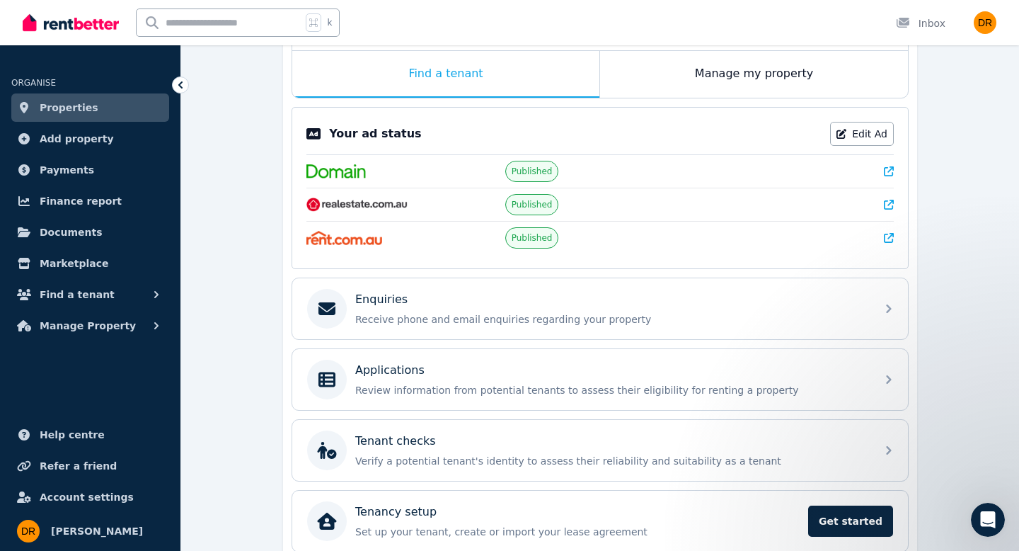
scroll to position [231, 0]
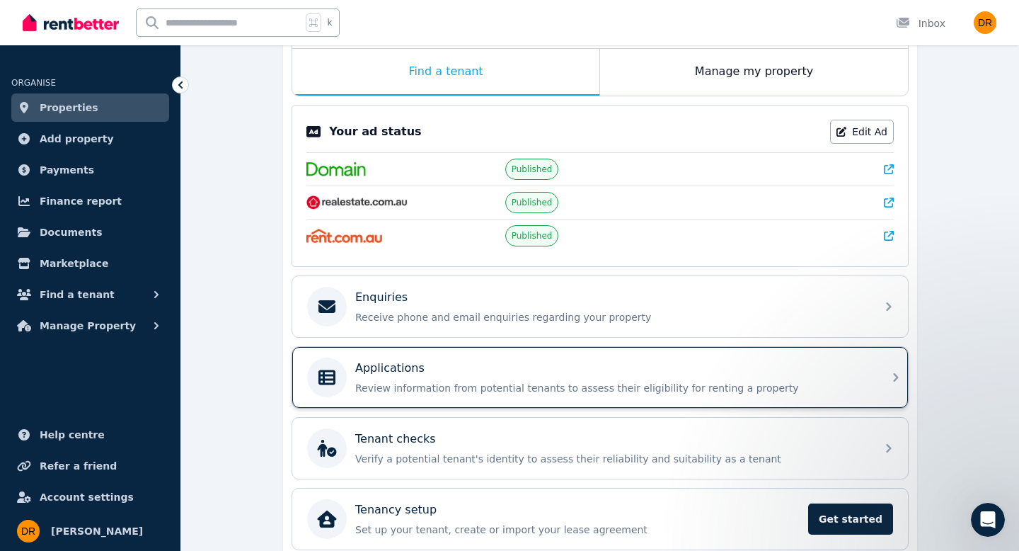
click at [830, 366] on div "Applications" at bounding box center [611, 368] width 513 height 17
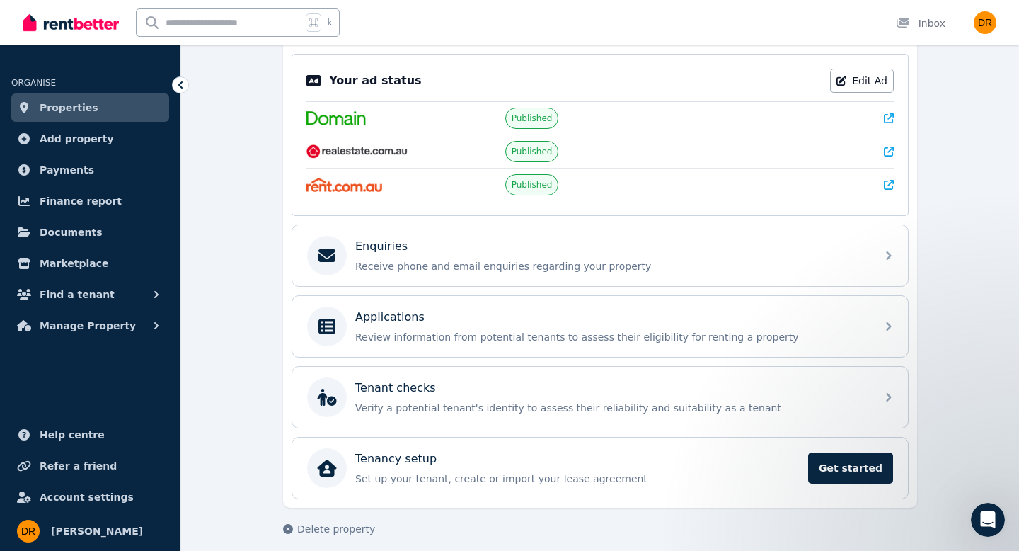
scroll to position [293, 0]
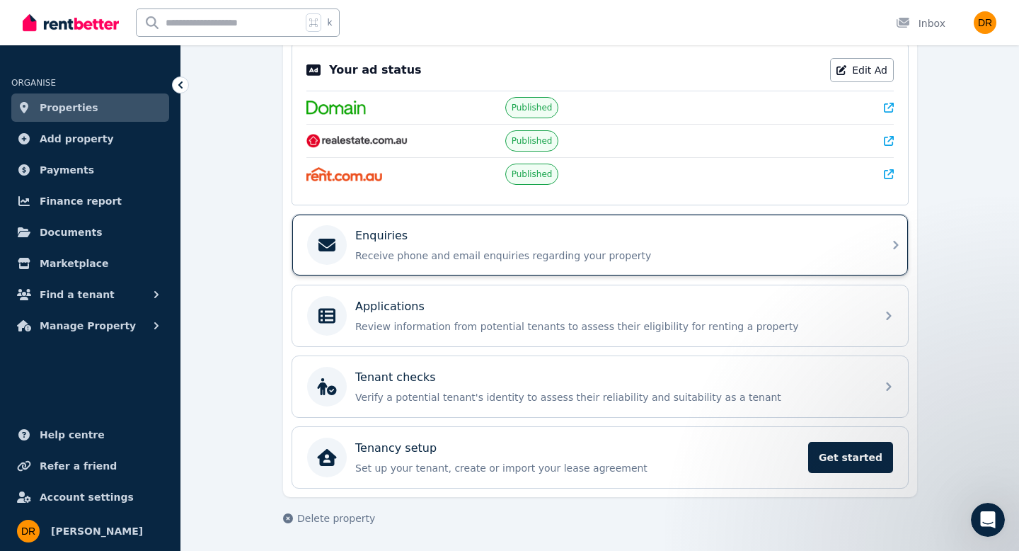
click at [745, 248] on p "Receive phone and email enquiries regarding your property" at bounding box center [611, 255] width 513 height 14
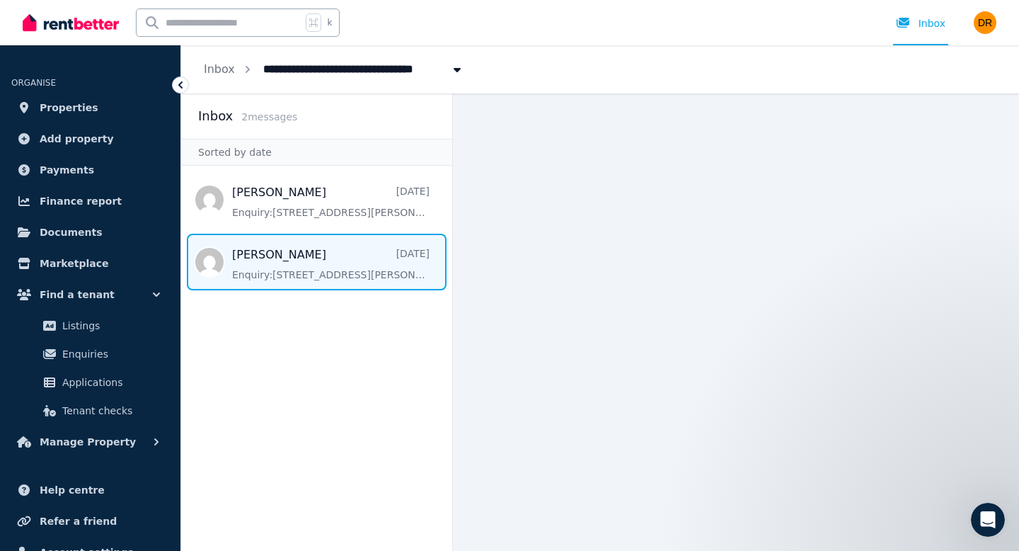
click at [313, 264] on span "Message list" at bounding box center [316, 262] width 271 height 57
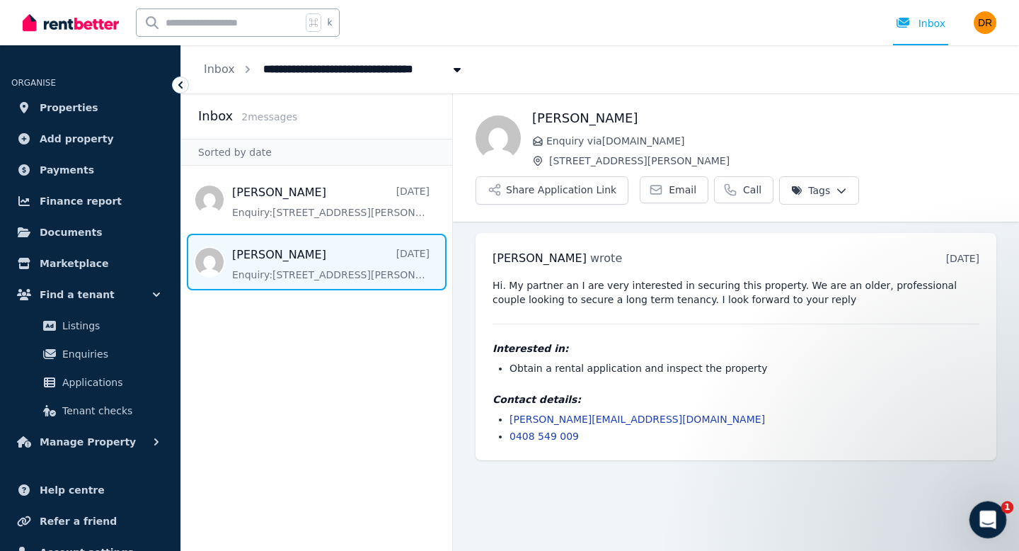
click at [980, 517] on icon "Open Intercom Messenger" at bounding box center [986, 517] width 23 height 23
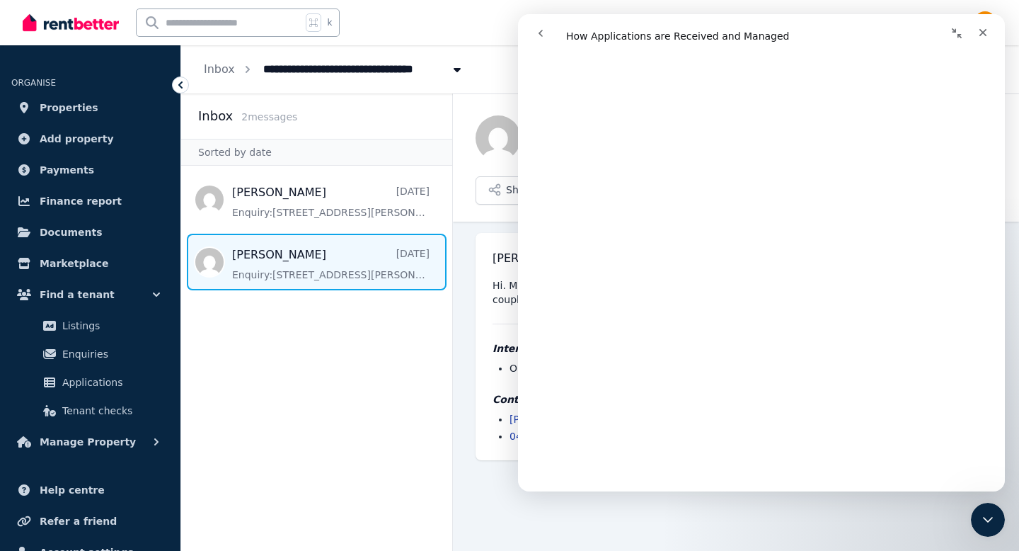
scroll to position [1549, 0]
click at [104, 379] on span "Applications" at bounding box center [110, 382] width 96 height 17
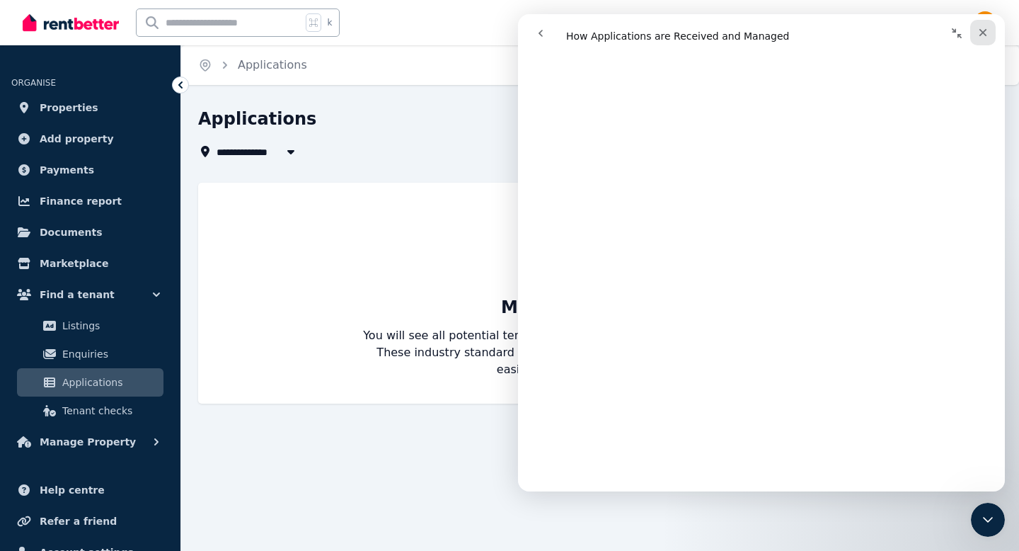
click at [983, 31] on icon "Close" at bounding box center [983, 32] width 11 height 11
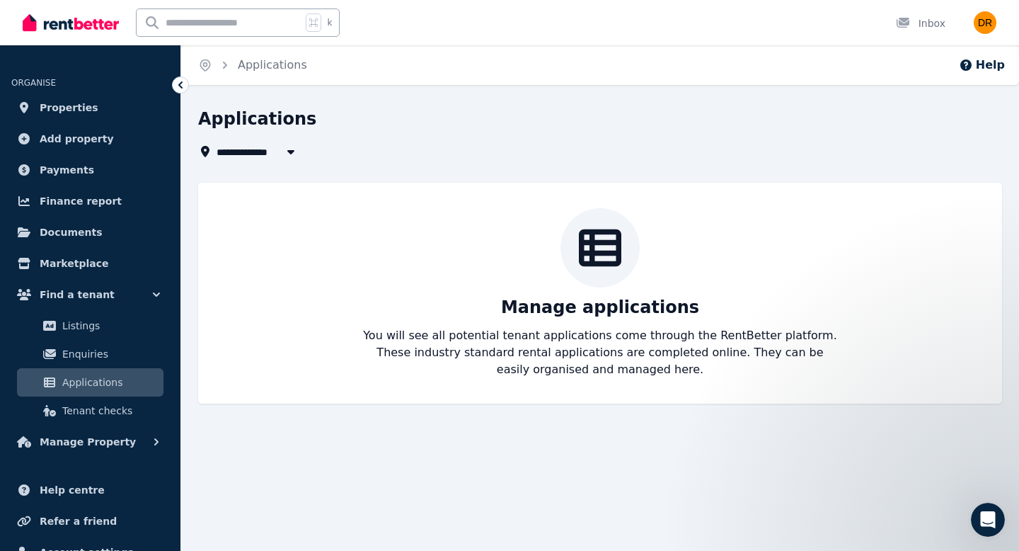
click at [602, 364] on p "You will see all potential tenant applications come through the RentBetter plat…" at bounding box center [600, 352] width 476 height 51
click at [290, 153] on icon "button" at bounding box center [290, 152] width 7 height 4
type input "**********"
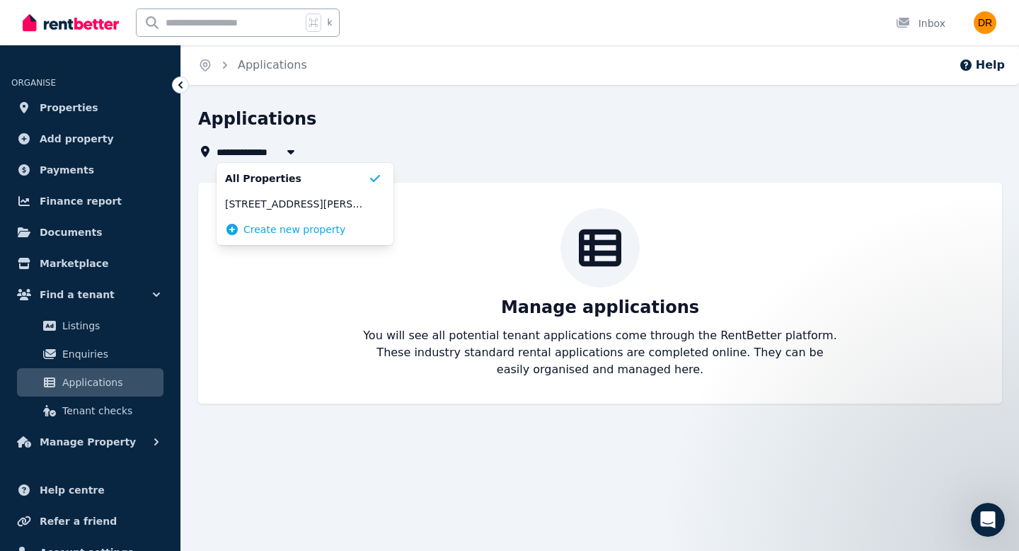
click at [283, 218] on li "Create new property" at bounding box center [305, 229] width 177 height 25
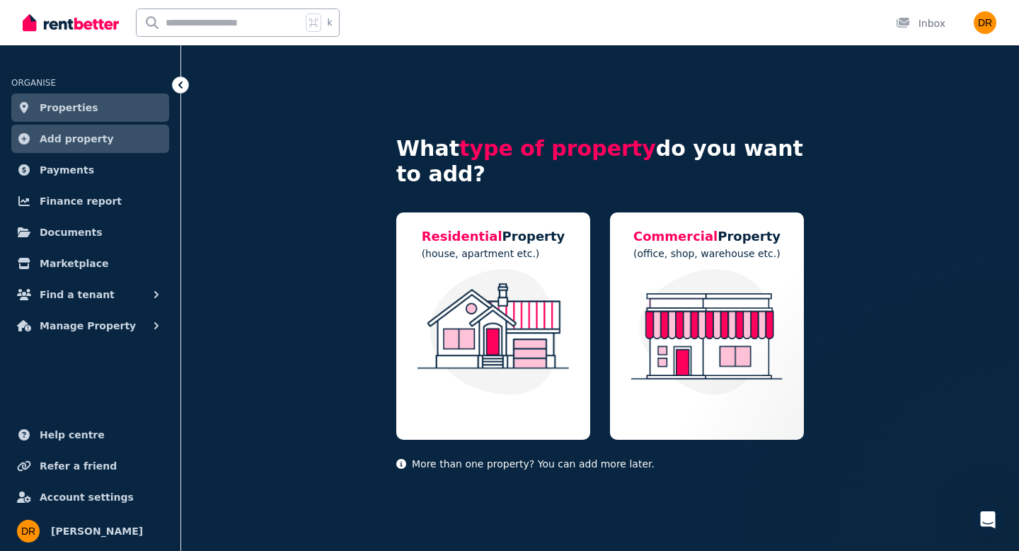
click at [181, 81] on icon at bounding box center [180, 84] width 4 height 7
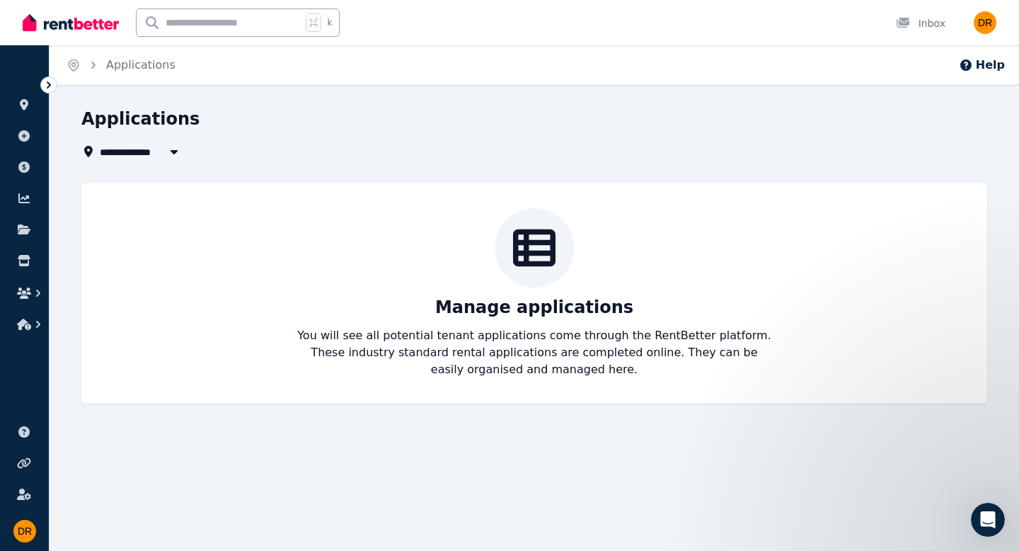
click at [168, 153] on icon "button" at bounding box center [174, 151] width 14 height 11
type input "**********"
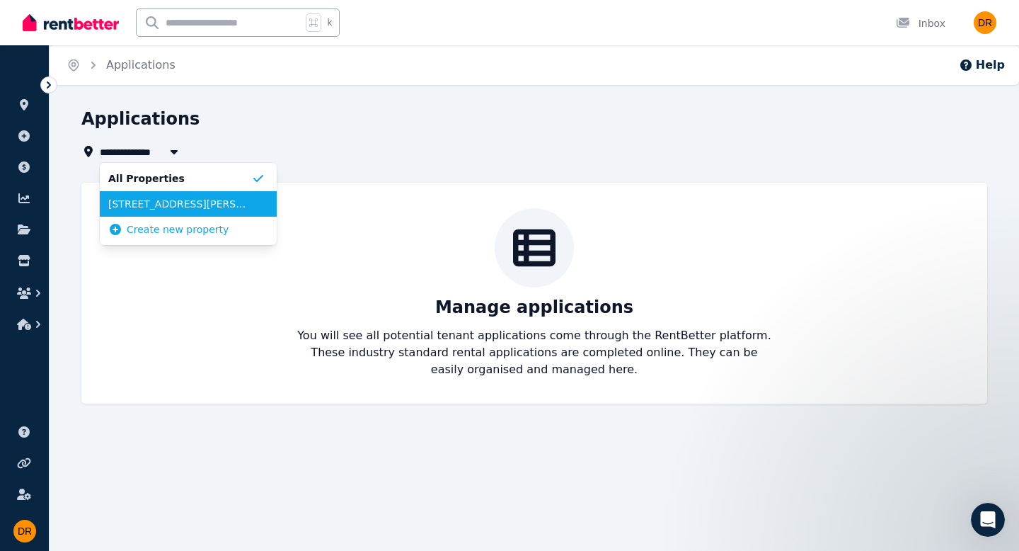
click at [163, 200] on span "[STREET_ADDRESS][PERSON_NAME]" at bounding box center [179, 204] width 143 height 14
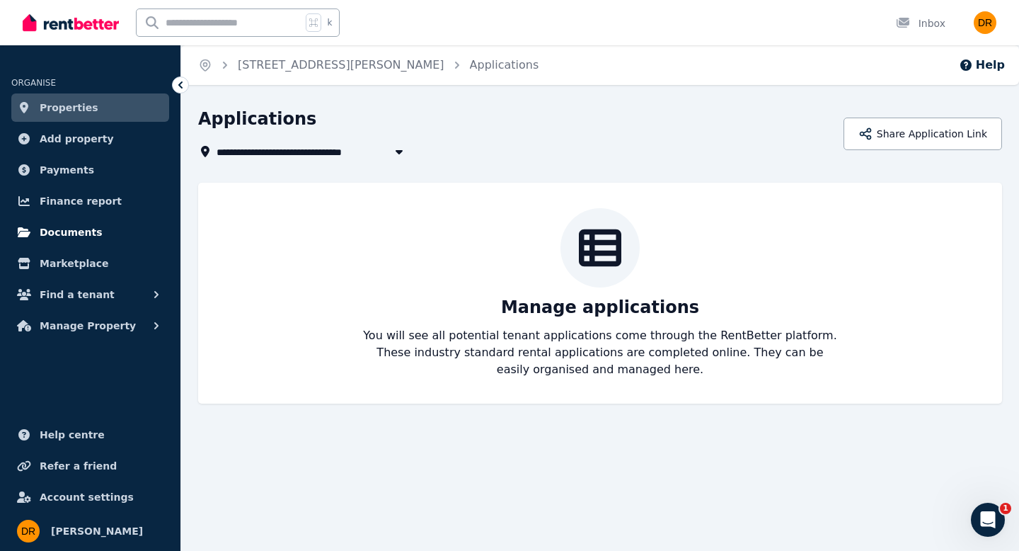
click at [72, 230] on span "Documents" at bounding box center [71, 232] width 63 height 17
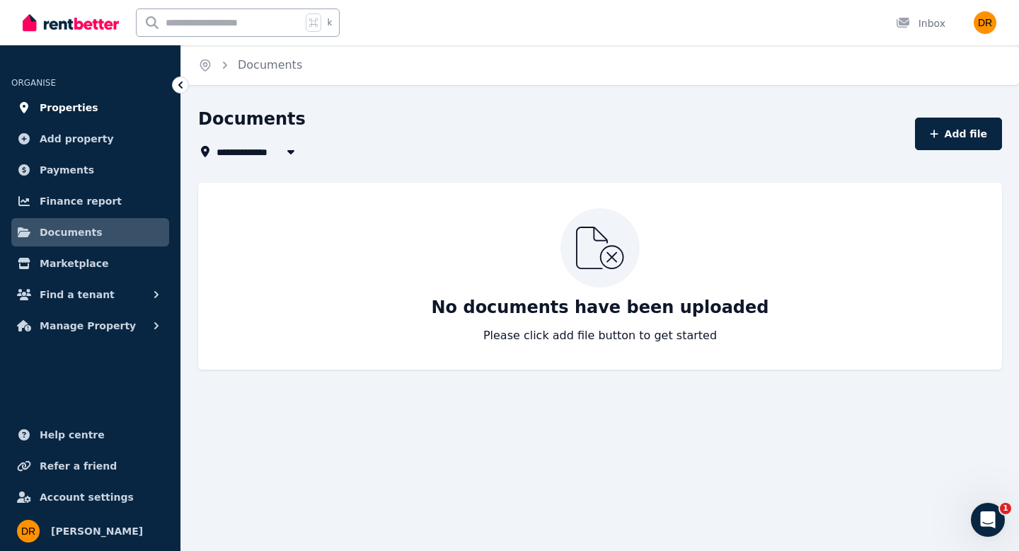
click at [77, 104] on span "Properties" at bounding box center [69, 107] width 59 height 17
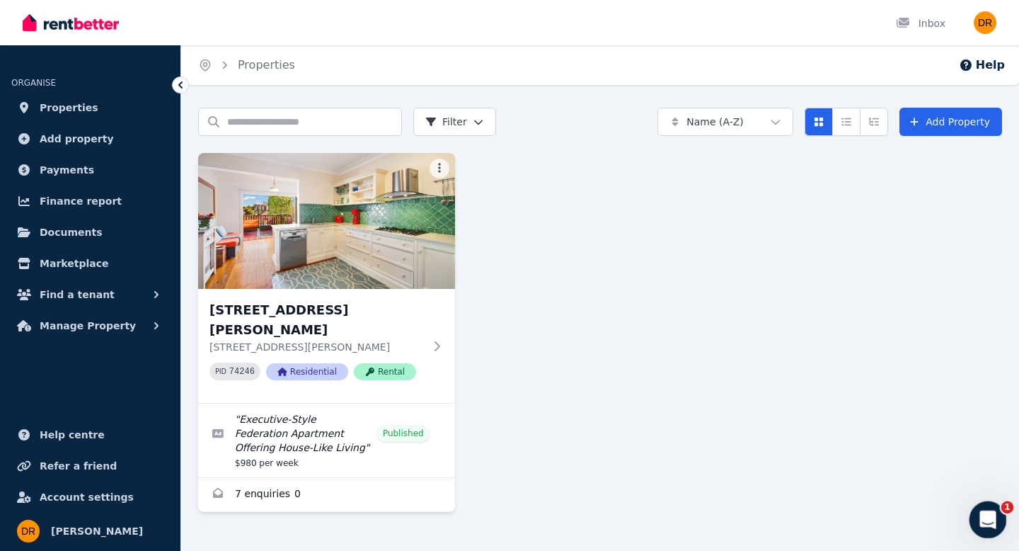
click at [993, 510] on icon "Open Intercom Messenger" at bounding box center [986, 517] width 23 height 23
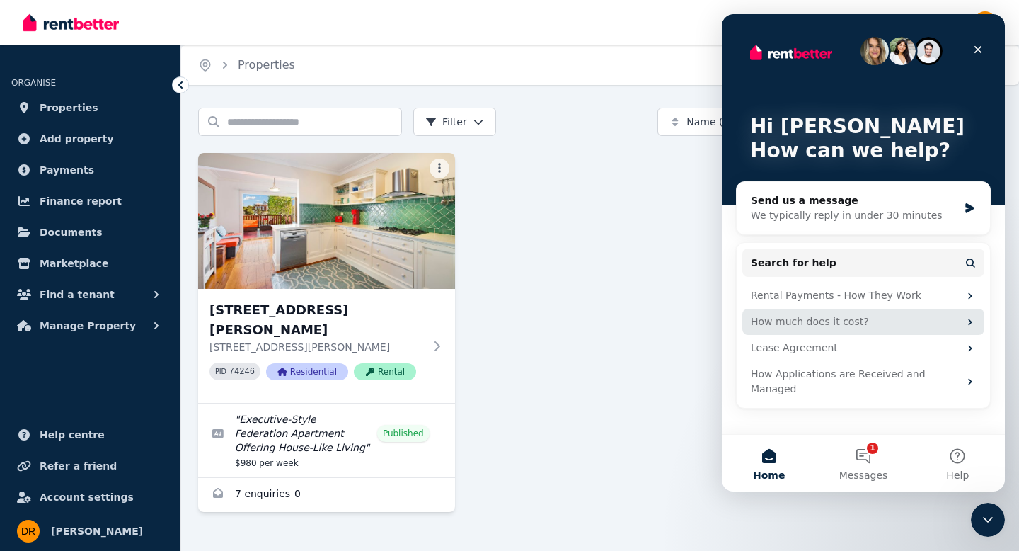
scroll to position [1, 0]
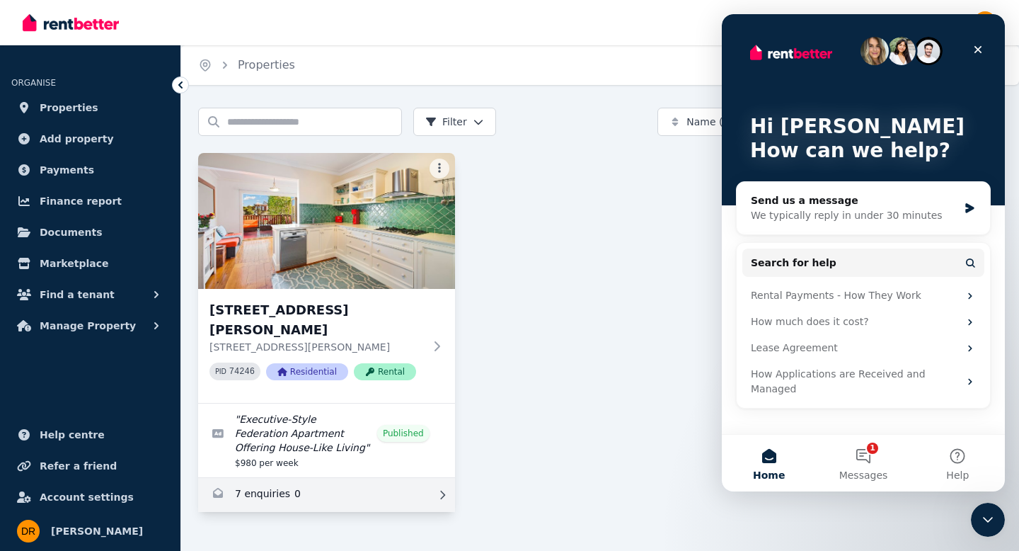
click at [256, 510] on link "Enquiries for 1/22 Murdoch Street, Cremorne Point" at bounding box center [326, 495] width 257 height 34
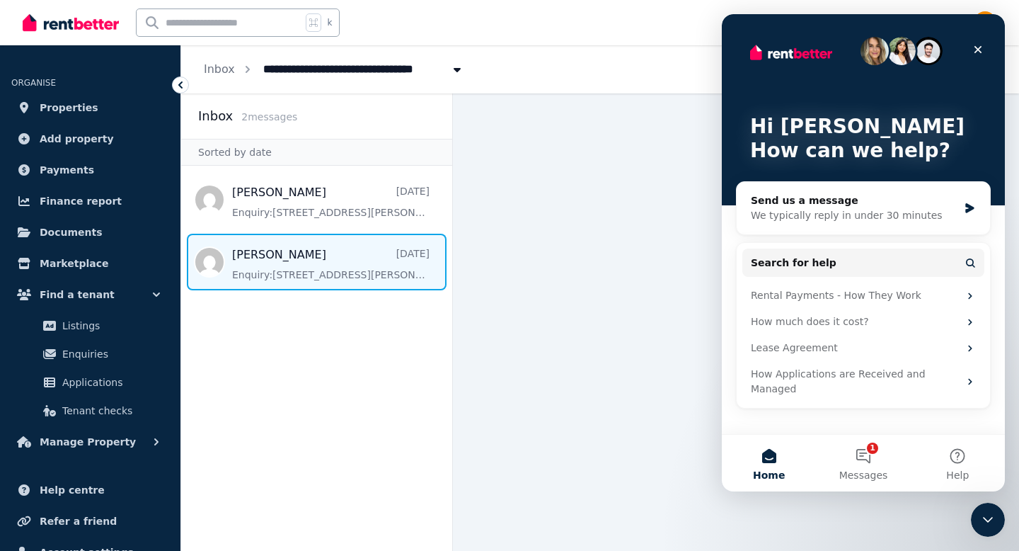
click at [328, 266] on span "Message list" at bounding box center [316, 262] width 271 height 57
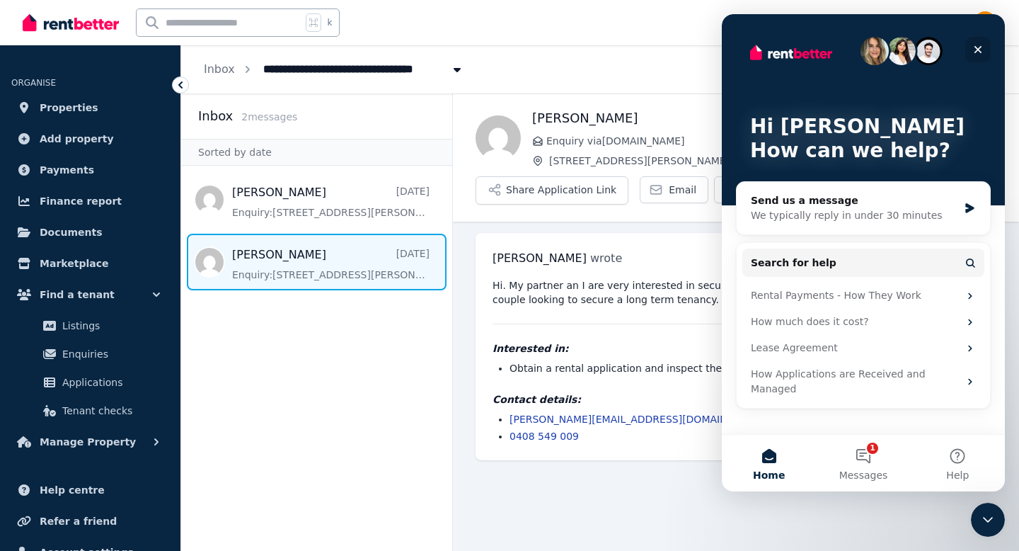
click at [978, 47] on icon "Close" at bounding box center [978, 49] width 11 height 11
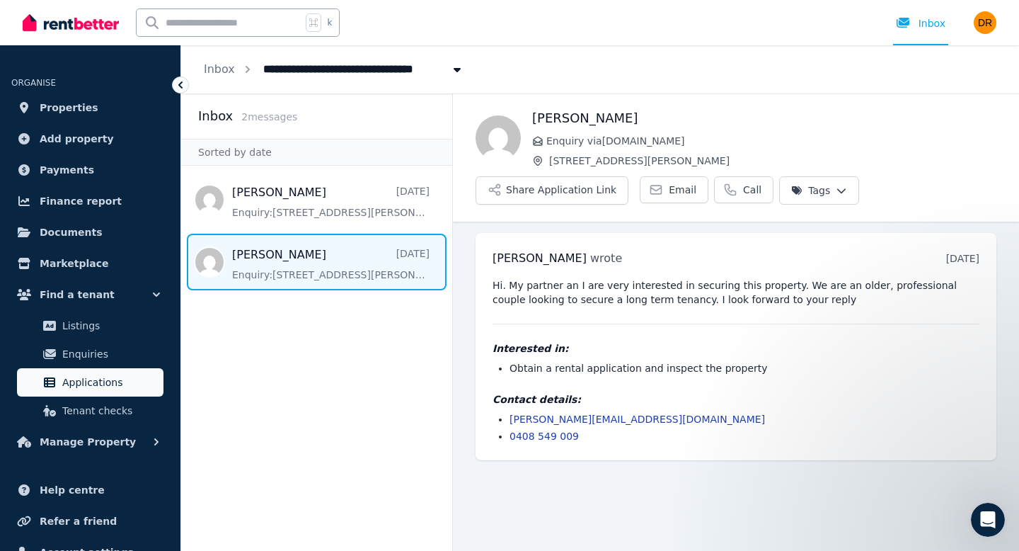
click at [116, 379] on span "Applications" at bounding box center [110, 382] width 96 height 17
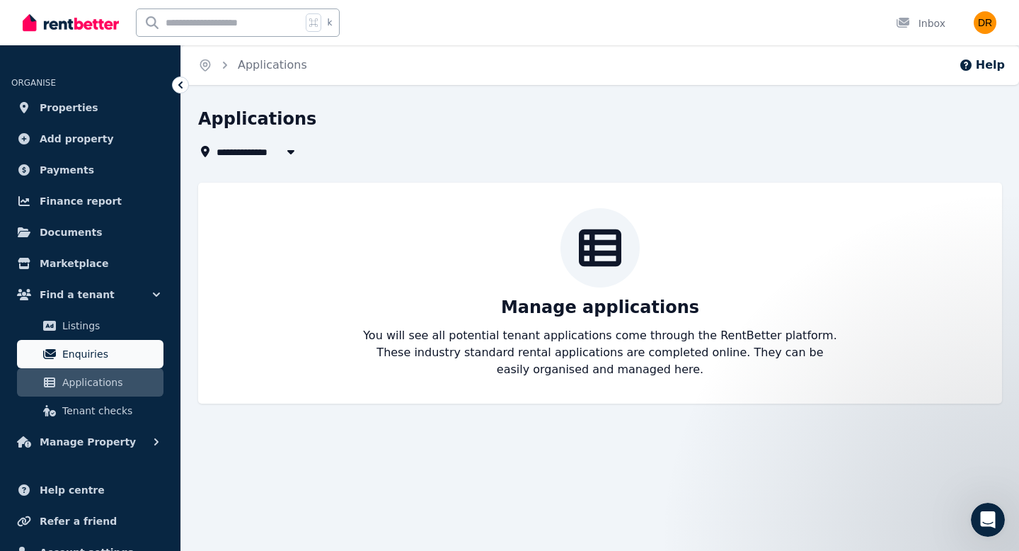
click at [89, 349] on span "Enquiries" at bounding box center [110, 353] width 96 height 17
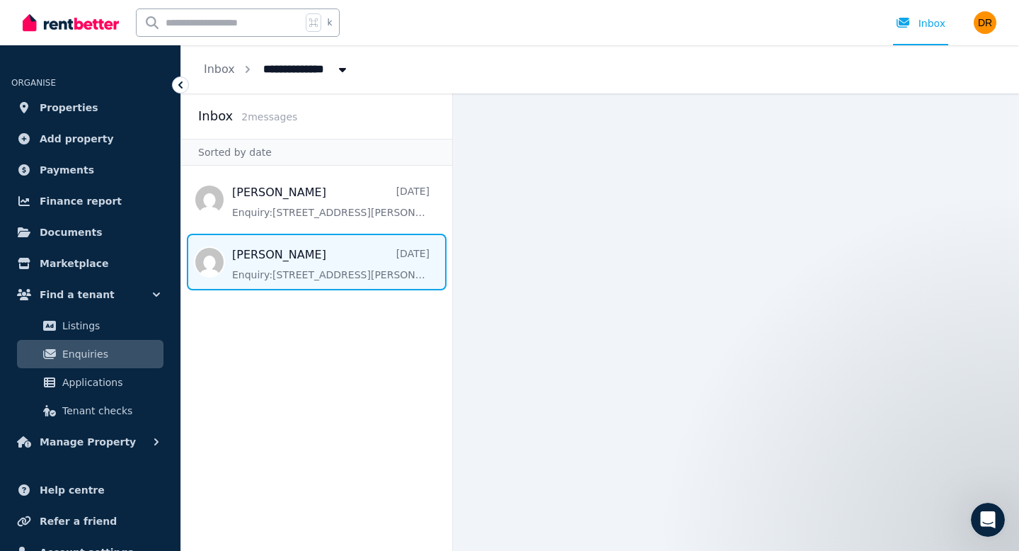
click at [339, 269] on span "Message list" at bounding box center [316, 262] width 271 height 57
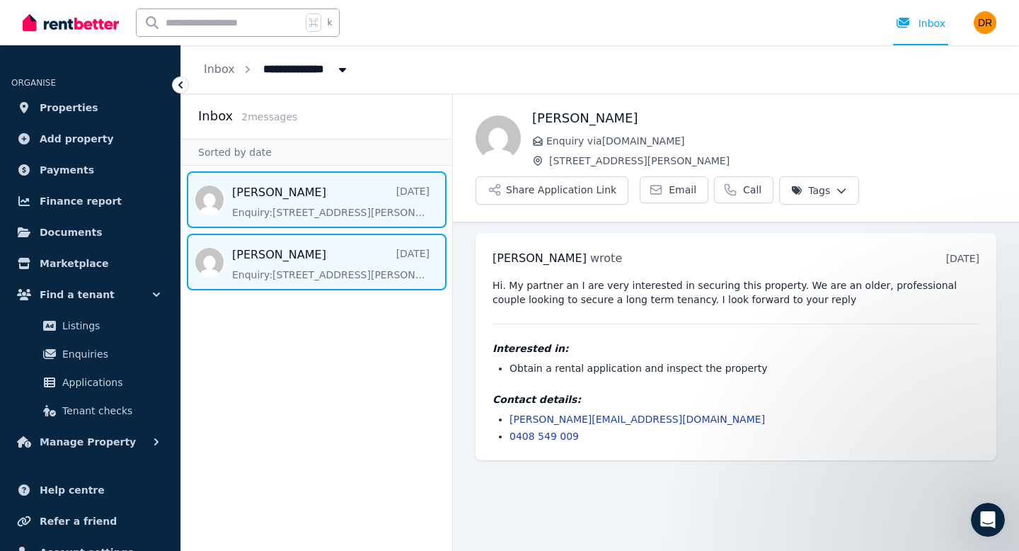
click at [387, 202] on span "Message list" at bounding box center [316, 199] width 271 height 57
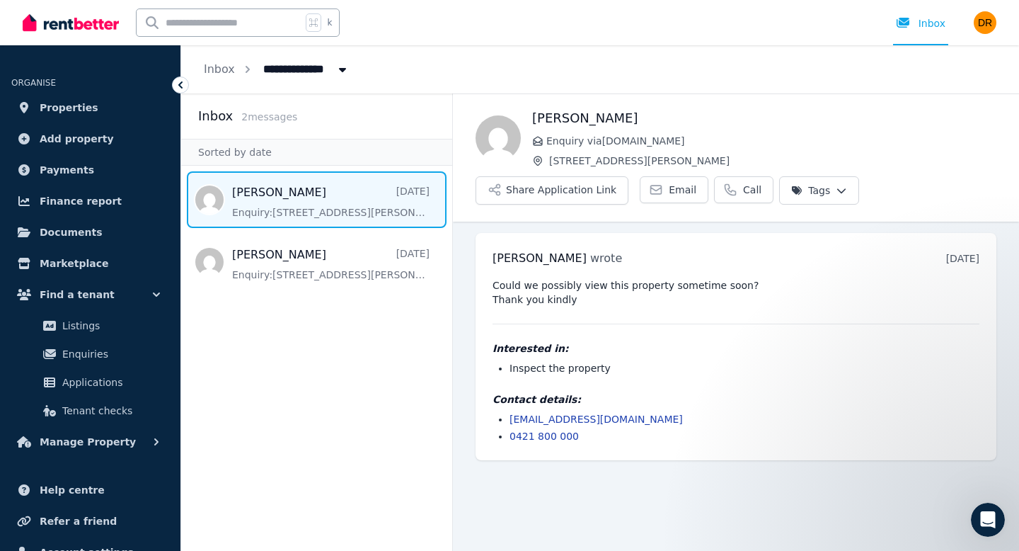
click at [387, 202] on span "Message list" at bounding box center [316, 199] width 271 height 57
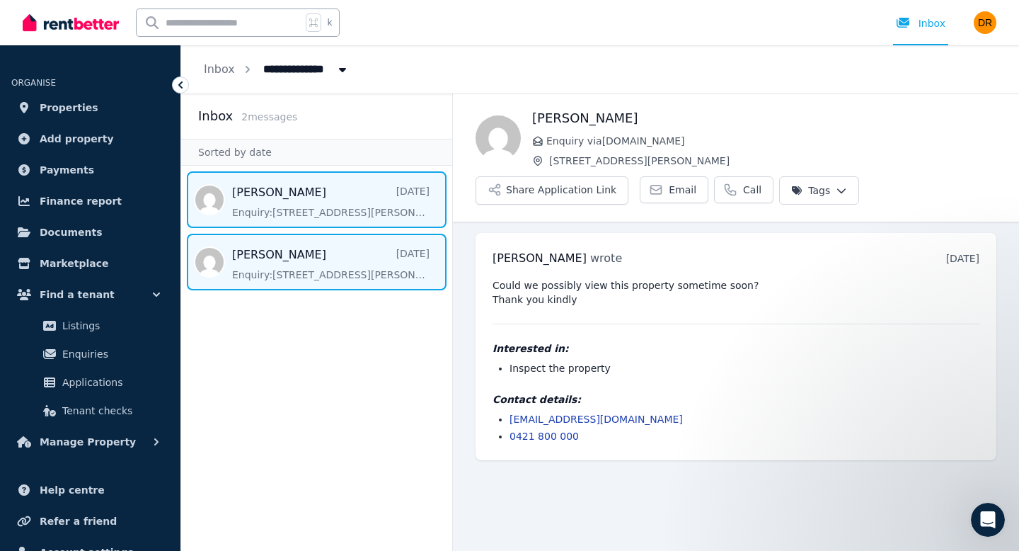
click at [362, 256] on span "Message list" at bounding box center [316, 262] width 271 height 57
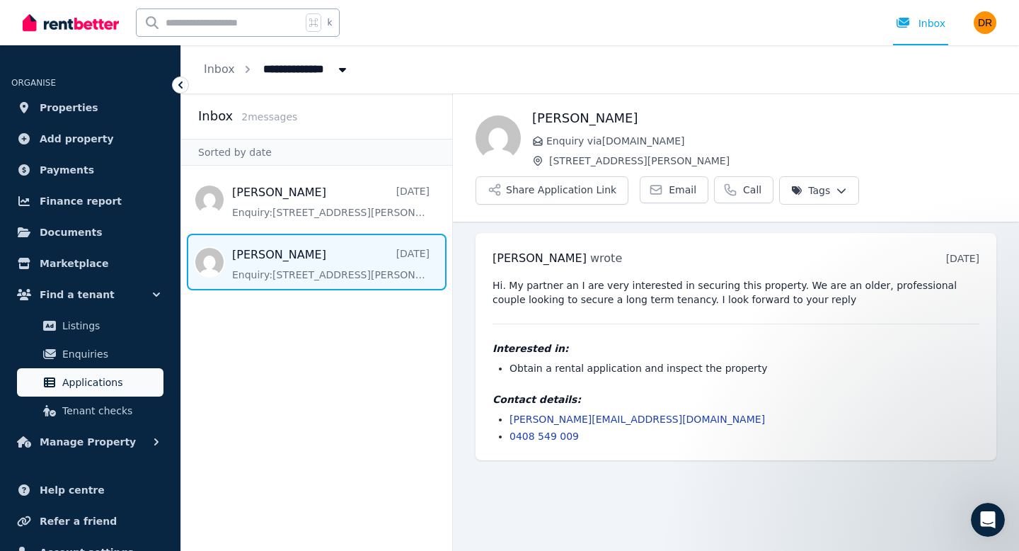
click at [88, 387] on span "Applications" at bounding box center [110, 382] width 96 height 17
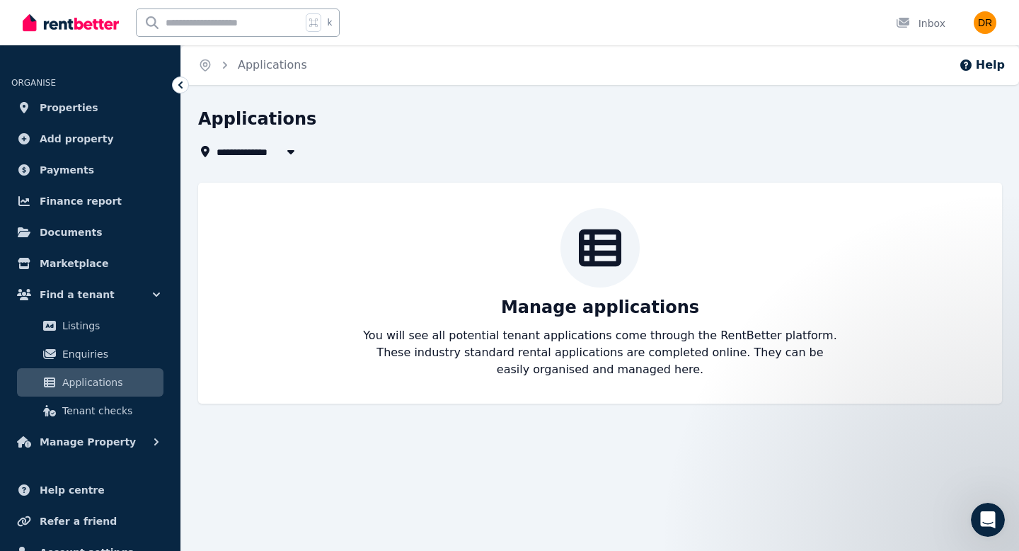
click at [291, 152] on icon "button" at bounding box center [290, 152] width 7 height 4
type input "**********"
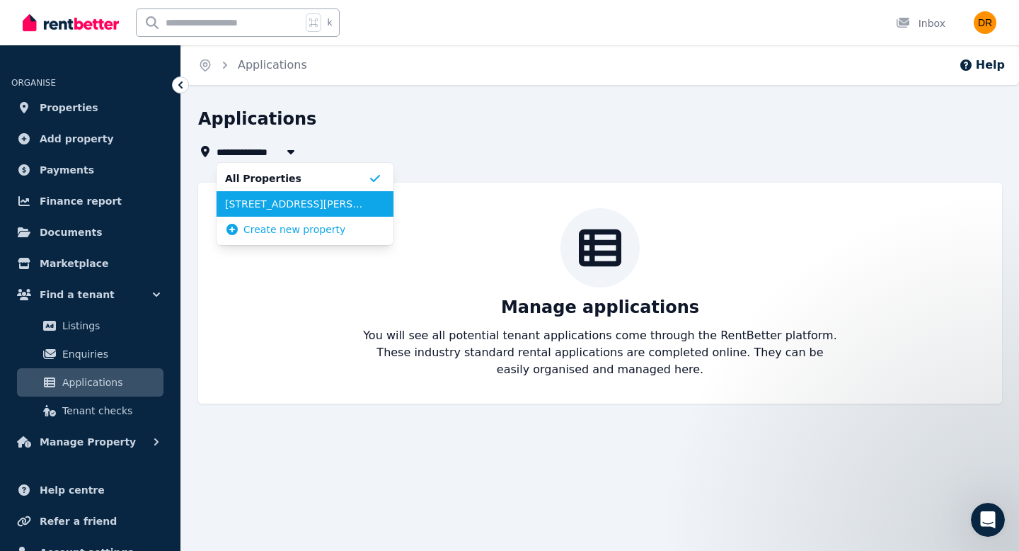
click at [283, 204] on span "[STREET_ADDRESS][PERSON_NAME]" at bounding box center [296, 204] width 143 height 14
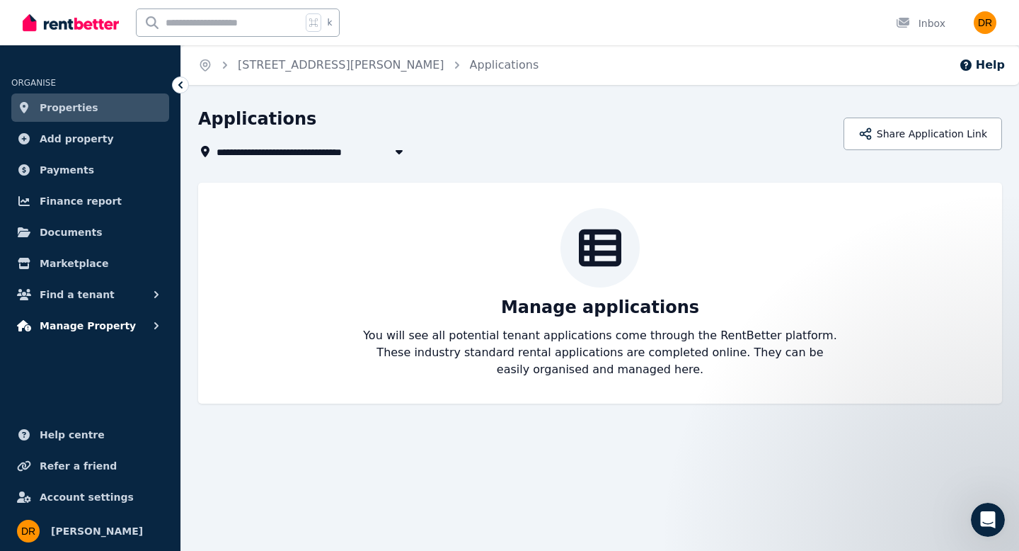
click at [98, 327] on span "Manage Property" at bounding box center [88, 325] width 96 height 17
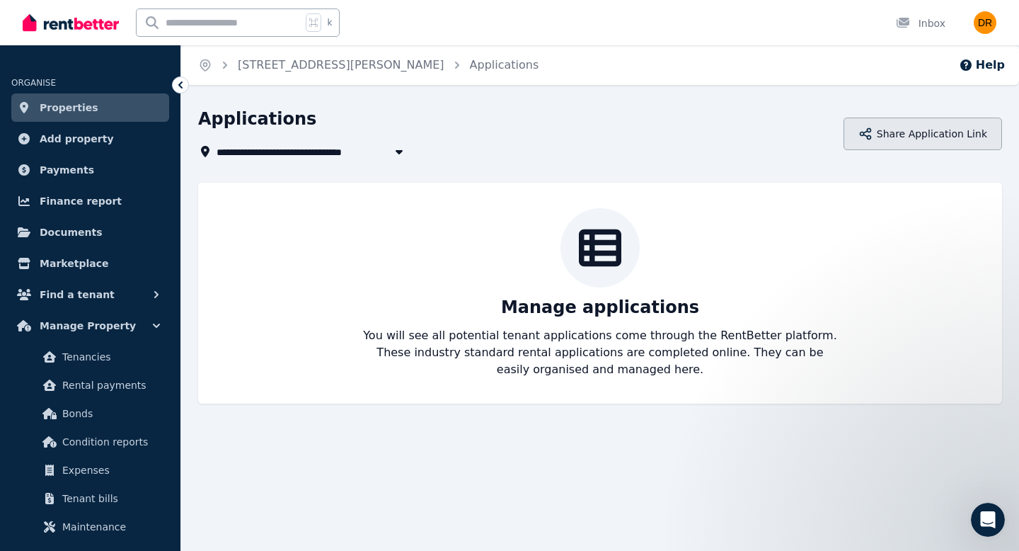
click at [932, 132] on button "Share Application Link" at bounding box center [923, 134] width 159 height 33
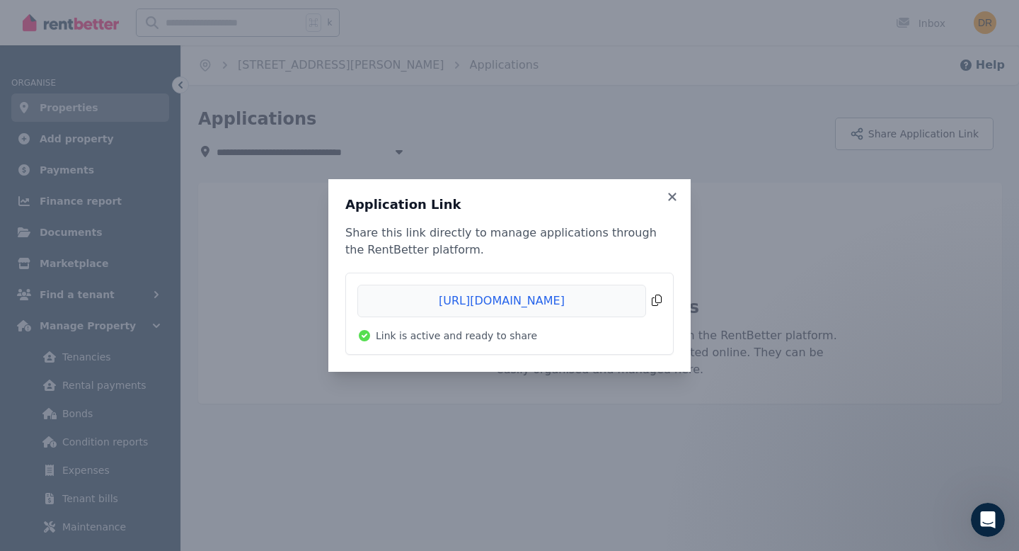
click at [654, 302] on span "Copied!" at bounding box center [510, 301] width 304 height 33
click at [658, 302] on span "Copied!" at bounding box center [510, 301] width 304 height 33
click at [660, 299] on span "Copied!" at bounding box center [510, 301] width 304 height 33
click at [670, 198] on icon at bounding box center [672, 197] width 8 height 8
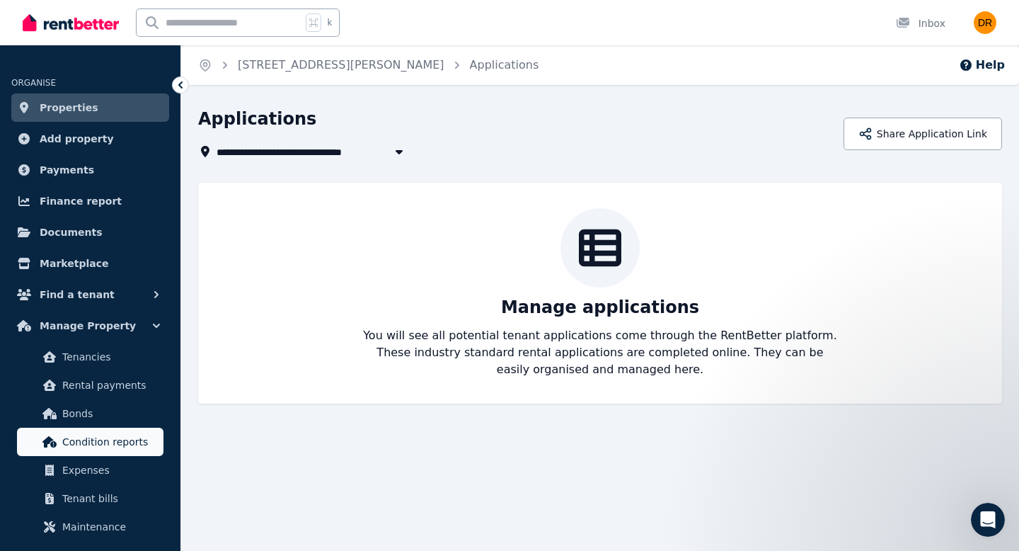
click at [97, 445] on span "Condition reports" at bounding box center [110, 441] width 96 height 17
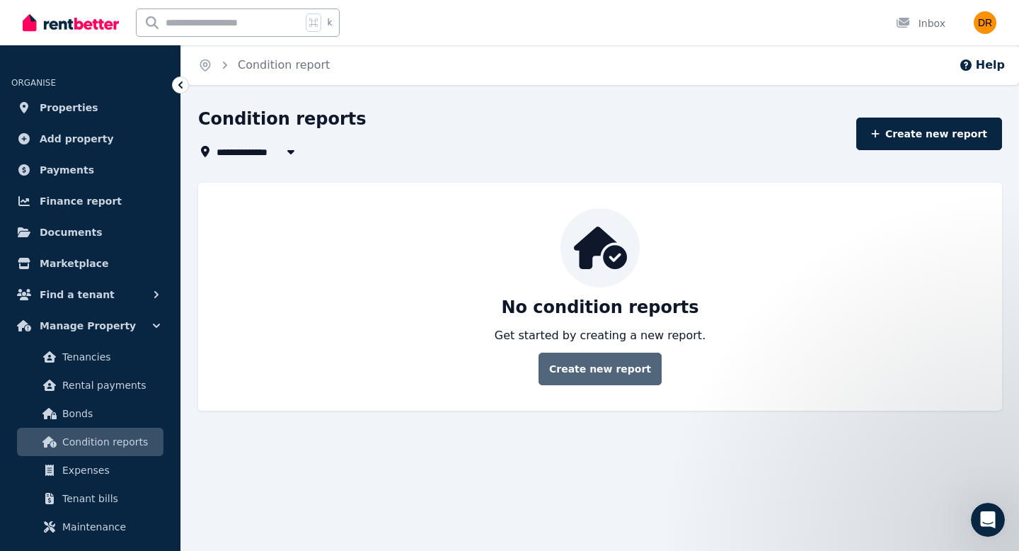
click at [622, 372] on link "Create new report" at bounding box center [600, 369] width 123 height 33
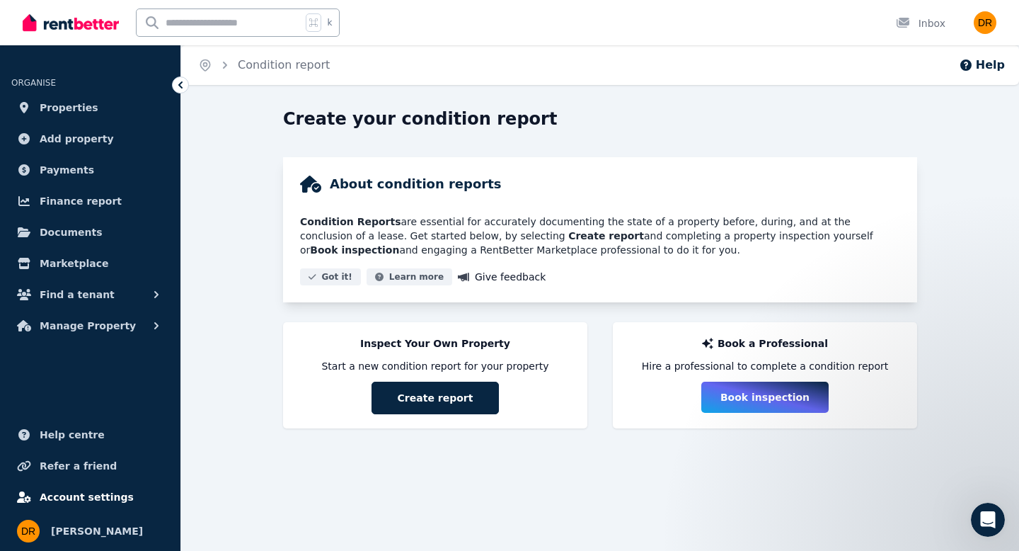
click at [90, 501] on span "Account settings" at bounding box center [87, 496] width 94 height 17
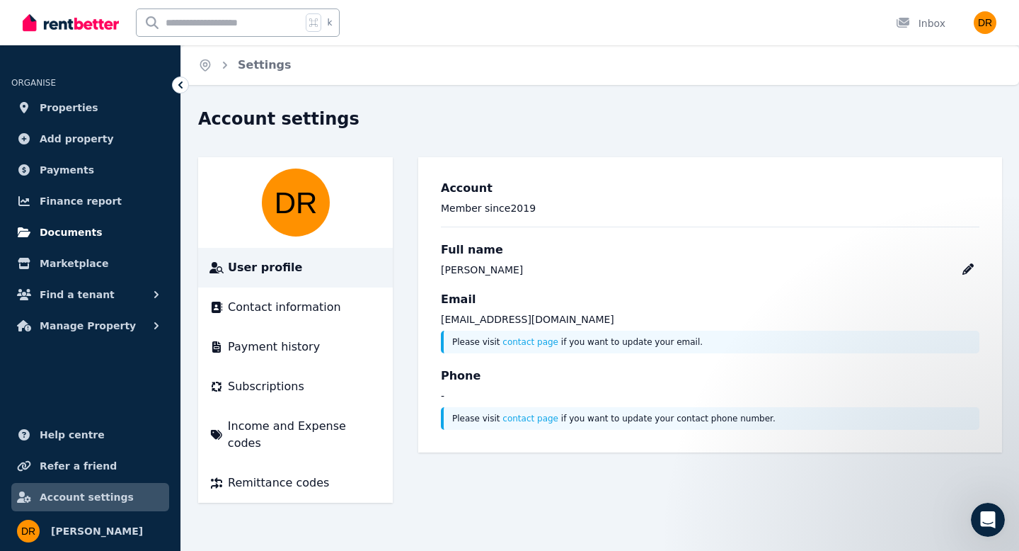
click at [64, 231] on span "Documents" at bounding box center [71, 232] width 63 height 17
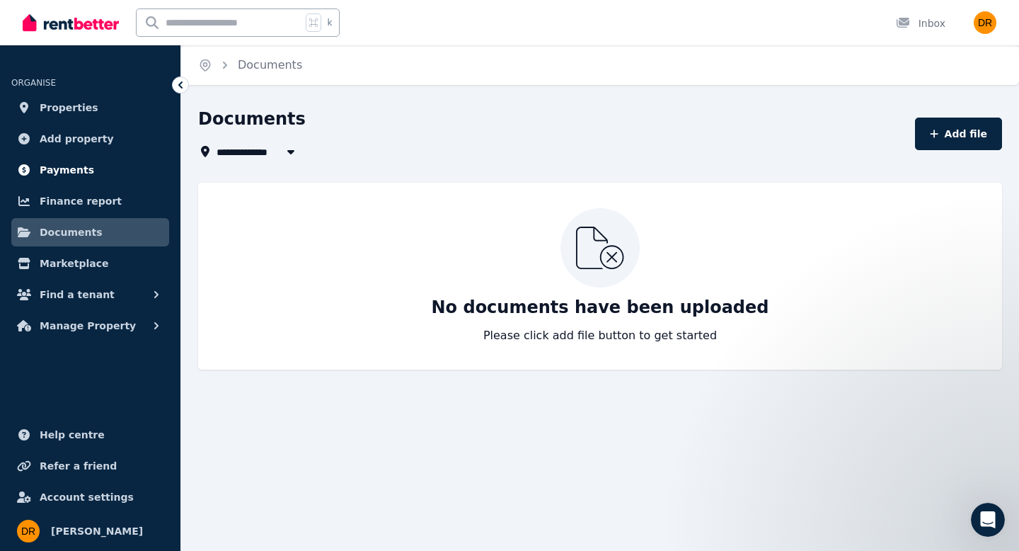
click at [64, 169] on span "Payments" at bounding box center [67, 169] width 55 height 17
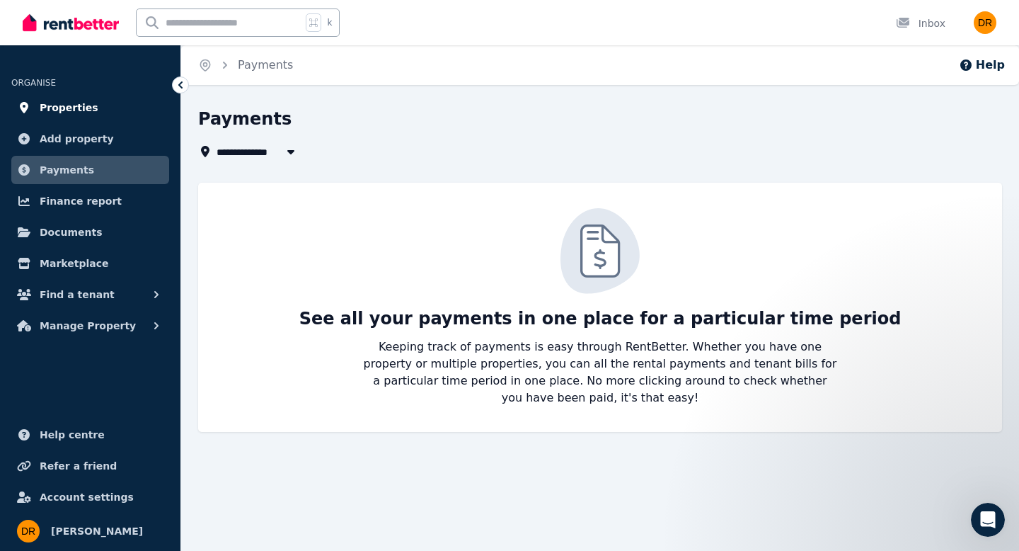
click at [74, 108] on span "Properties" at bounding box center [69, 107] width 59 height 17
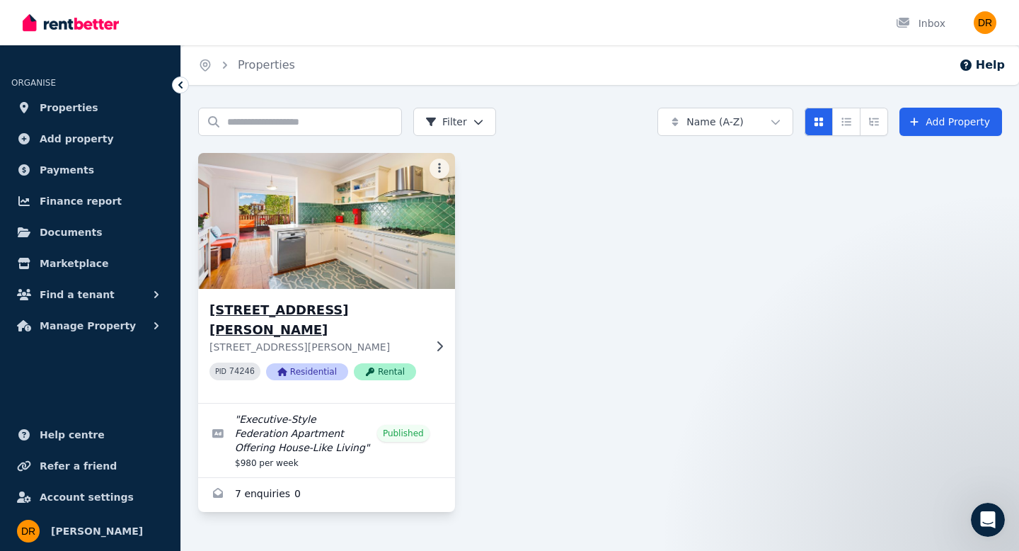
scroll to position [1, 0]
click at [389, 380] on span "Rental" at bounding box center [385, 371] width 62 height 17
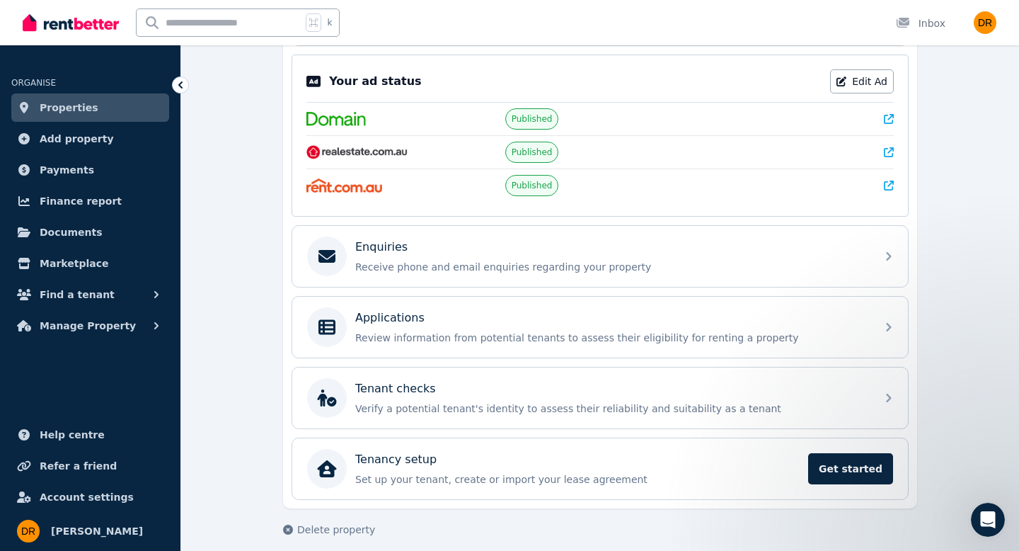
scroll to position [293, 0]
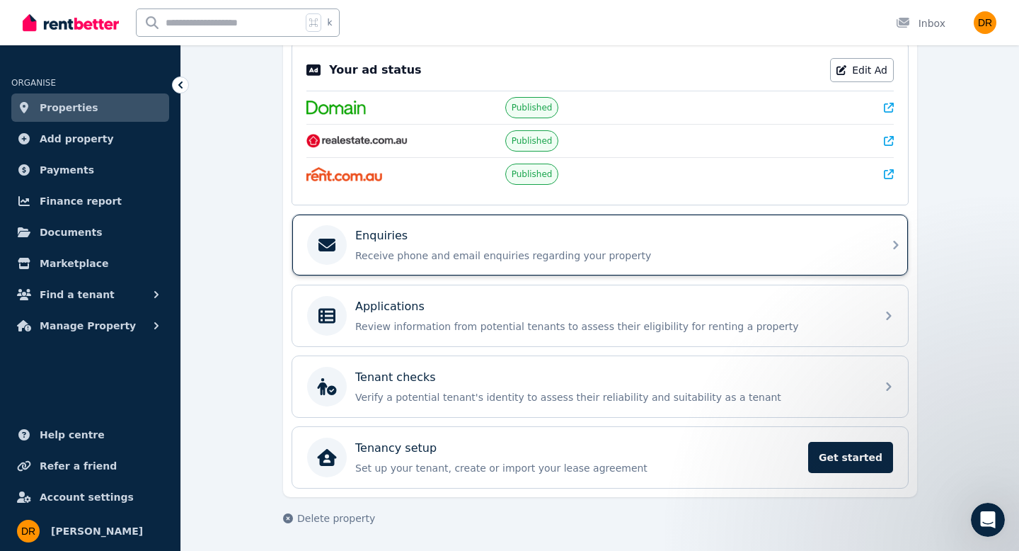
click at [586, 251] on p "Receive phone and email enquiries regarding your property" at bounding box center [611, 255] width 513 height 14
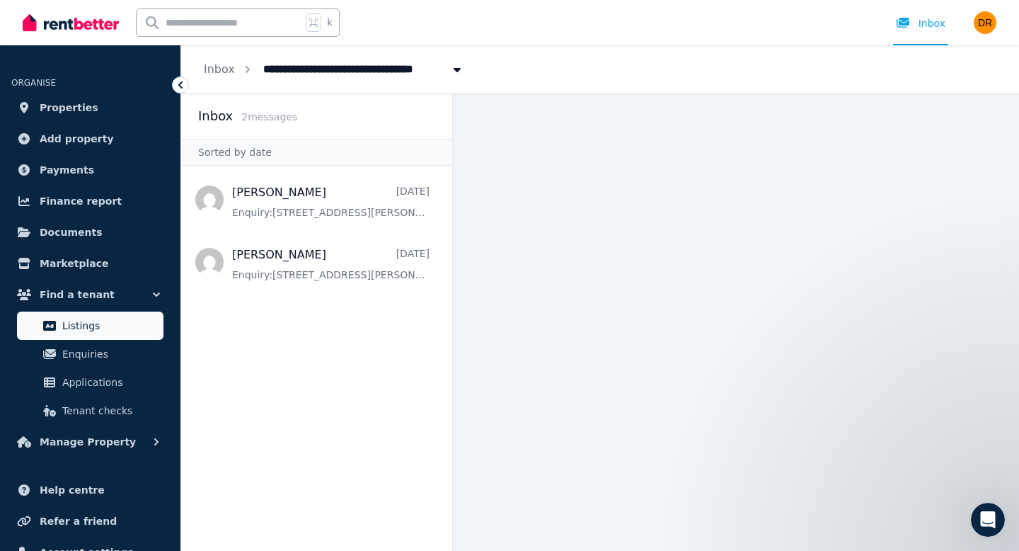
click at [75, 328] on span "Listings" at bounding box center [110, 325] width 96 height 17
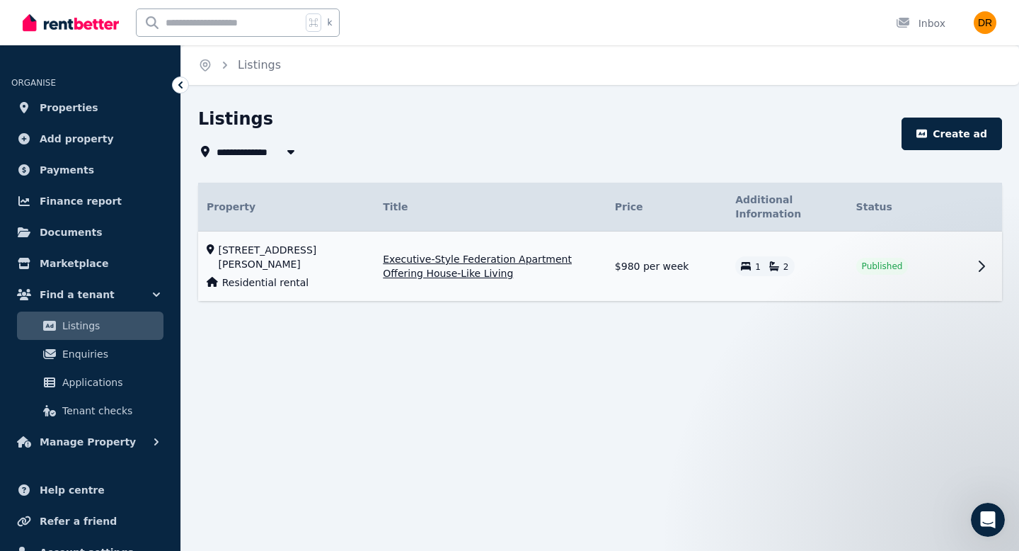
click at [985, 265] on icon at bounding box center [982, 266] width 5 height 10
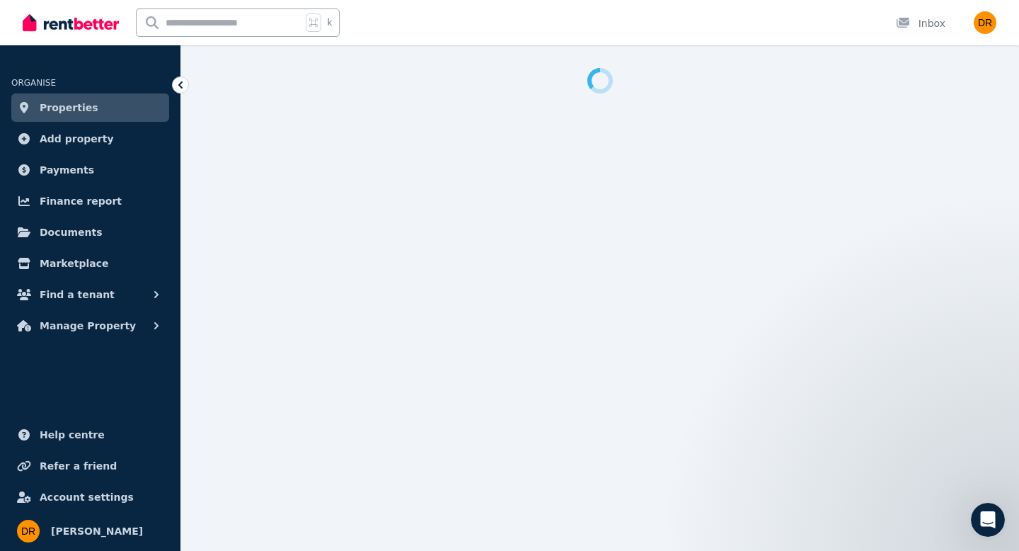
select select "**********"
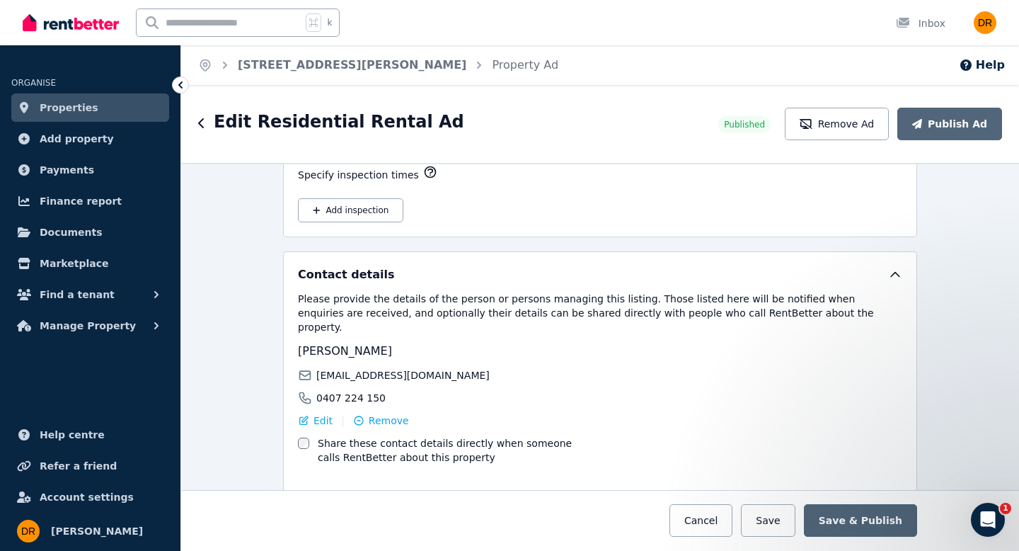
scroll to position [2263, 0]
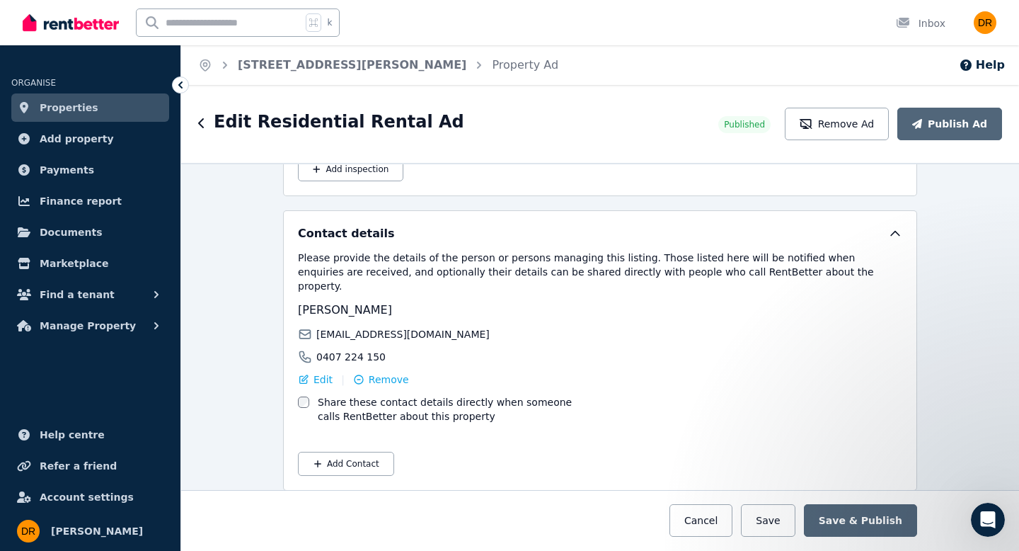
click at [64, 105] on span "Properties" at bounding box center [69, 107] width 59 height 17
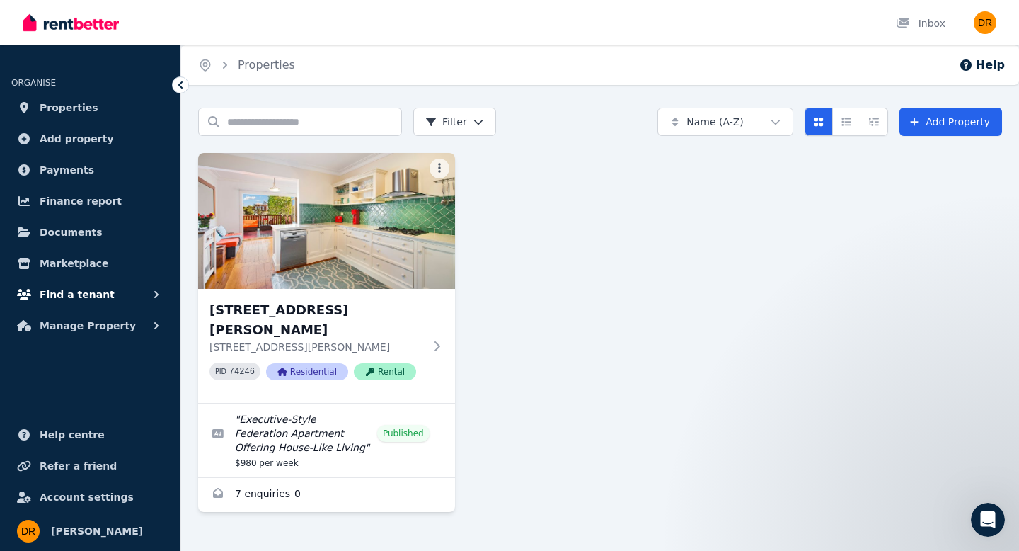
click at [72, 298] on span "Find a tenant" at bounding box center [77, 294] width 75 height 17
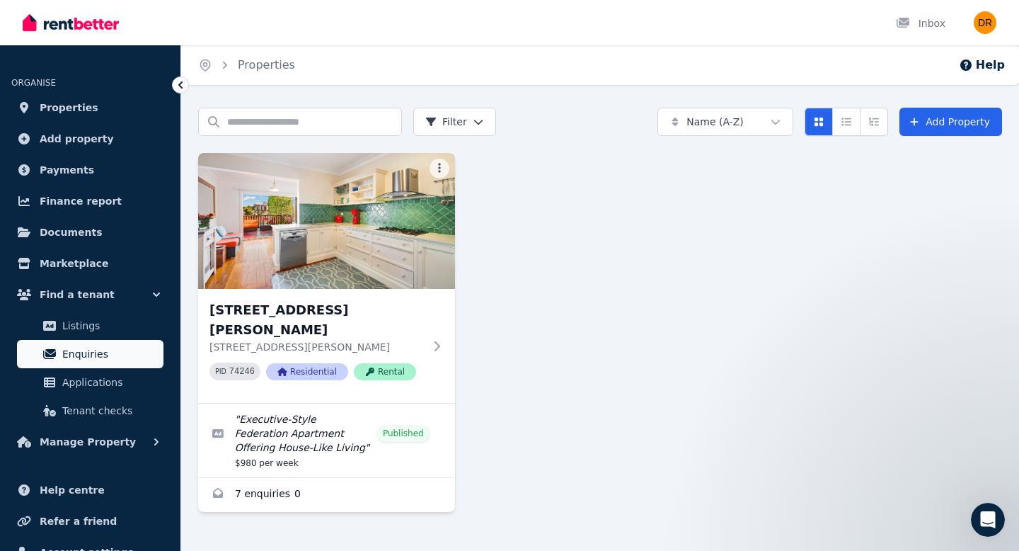
click at [80, 357] on span "Enquiries" at bounding box center [110, 353] width 96 height 17
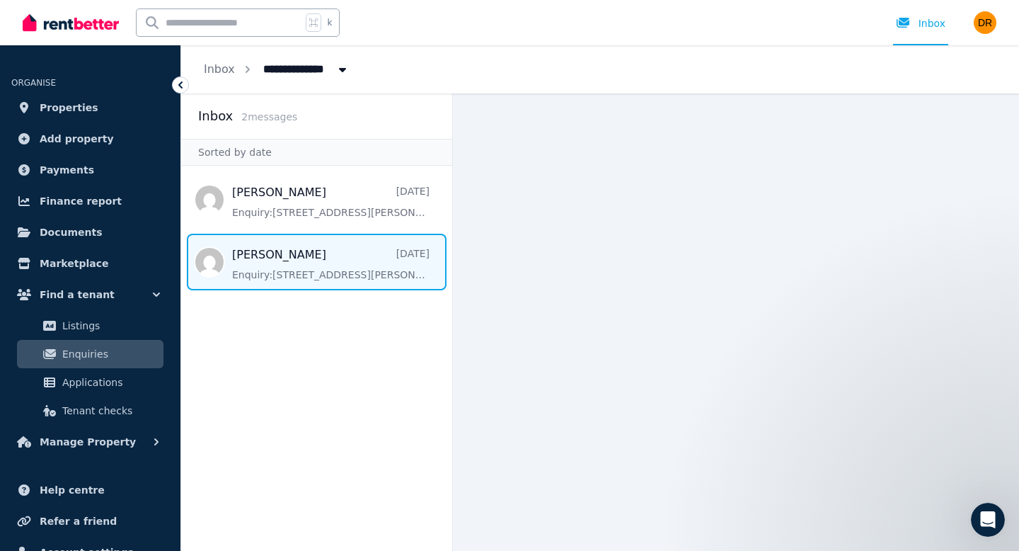
click at [339, 265] on span "Message list" at bounding box center [316, 262] width 271 height 57
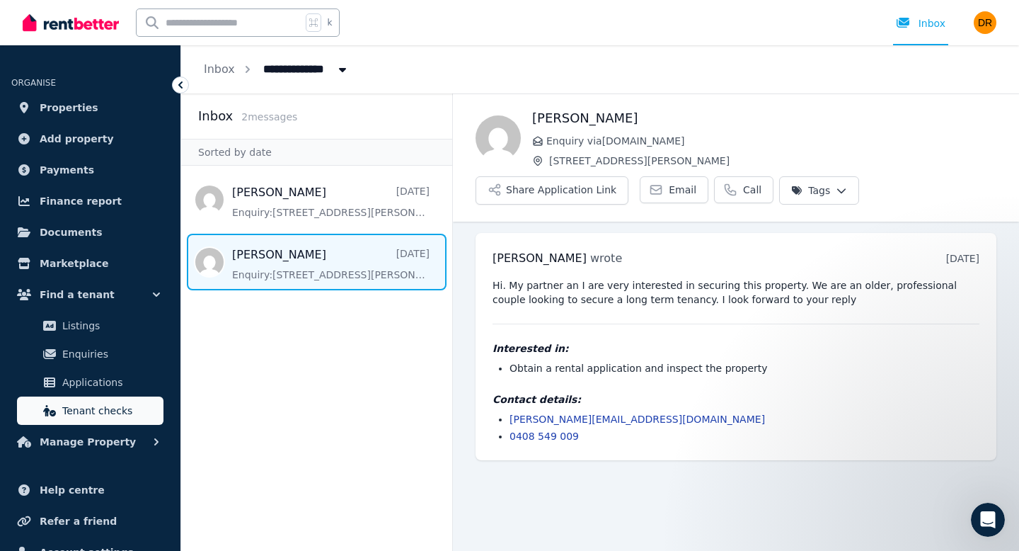
click at [84, 415] on span "Tenant checks" at bounding box center [110, 410] width 96 height 17
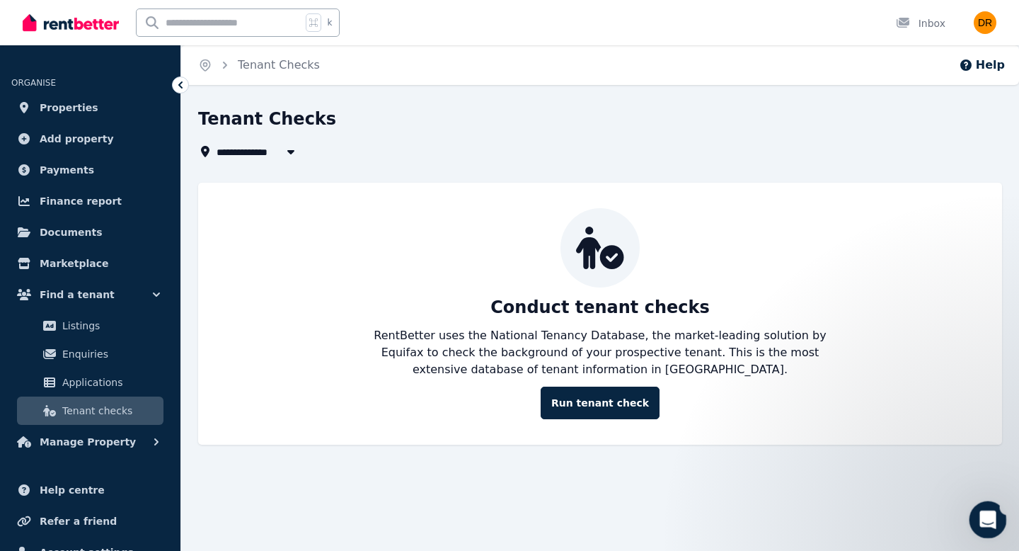
click at [989, 514] on icon "Open Intercom Messenger" at bounding box center [986, 517] width 23 height 23
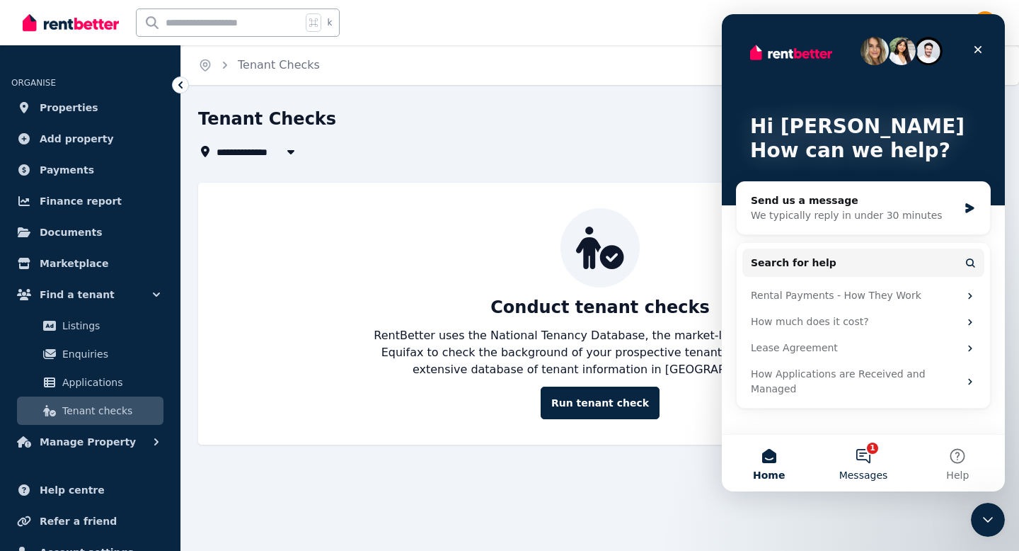
click at [861, 459] on button "1 Messages" at bounding box center [863, 463] width 94 height 57
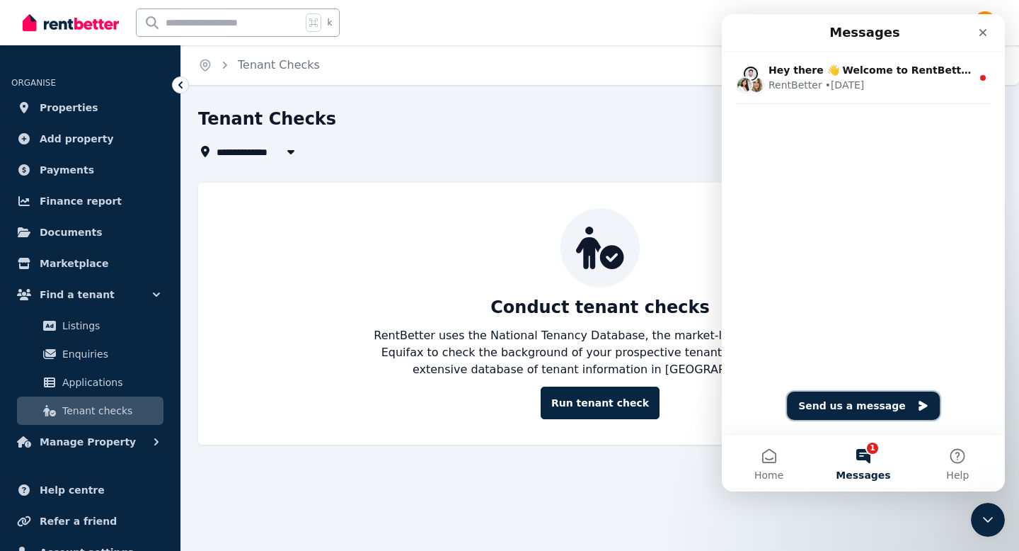
click at [919, 407] on icon "Intercom messenger" at bounding box center [923, 406] width 8 height 10
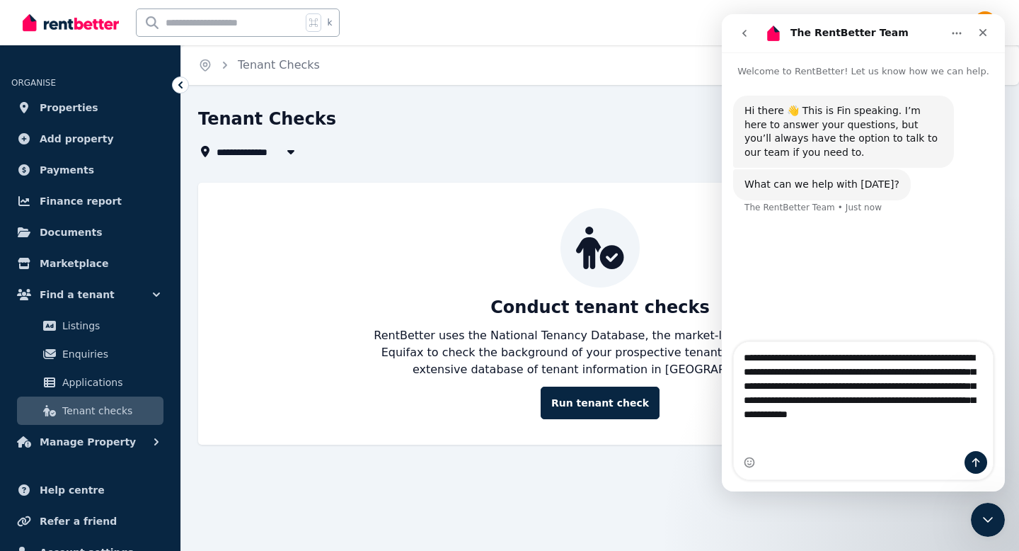
type textarea "**********"
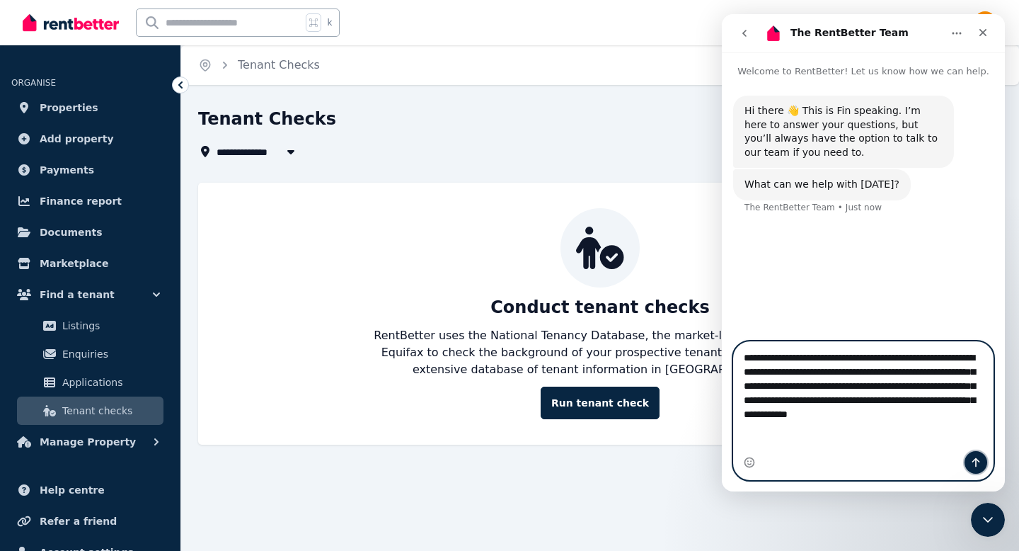
click at [980, 461] on icon "Send a message…" at bounding box center [977, 462] width 8 height 9
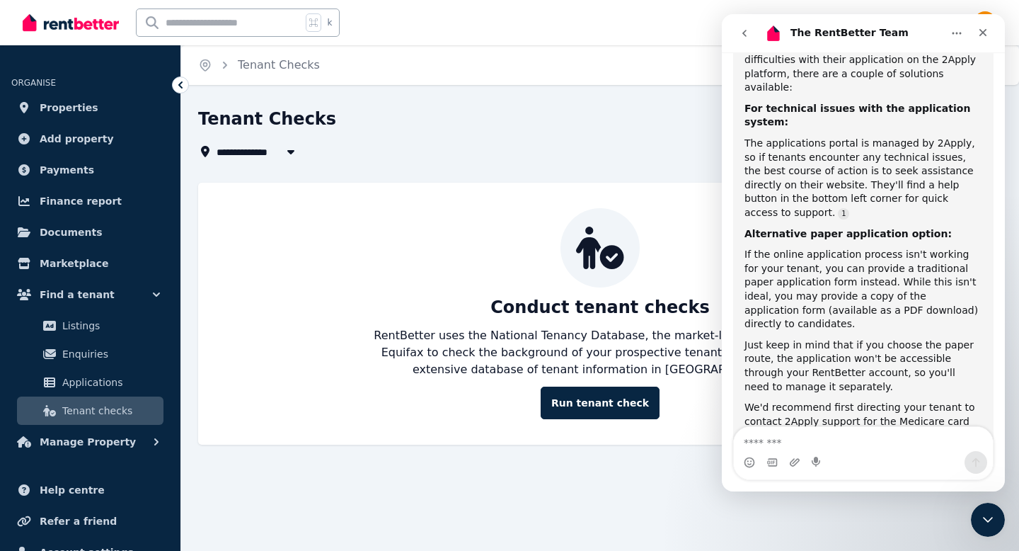
scroll to position [425, 0]
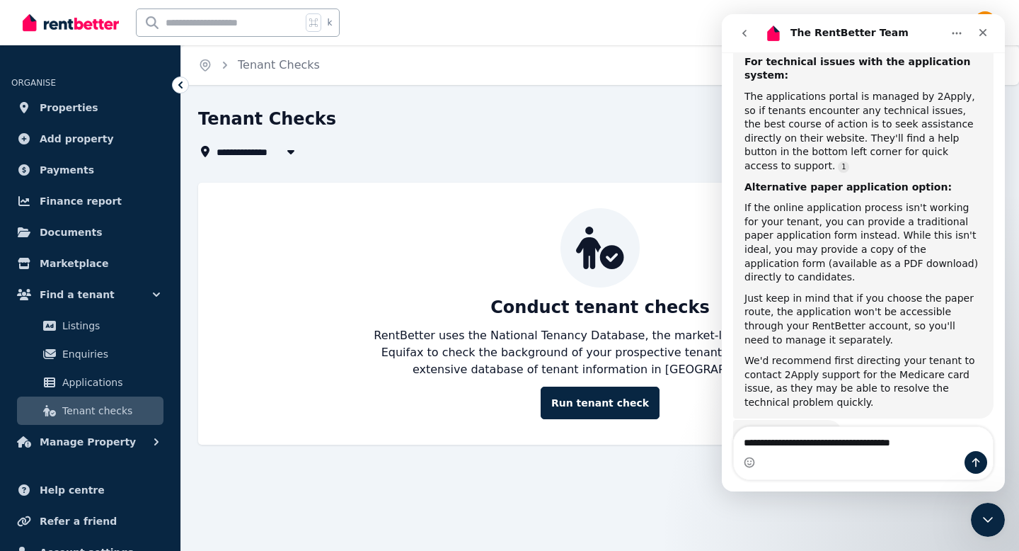
type textarea "**********"
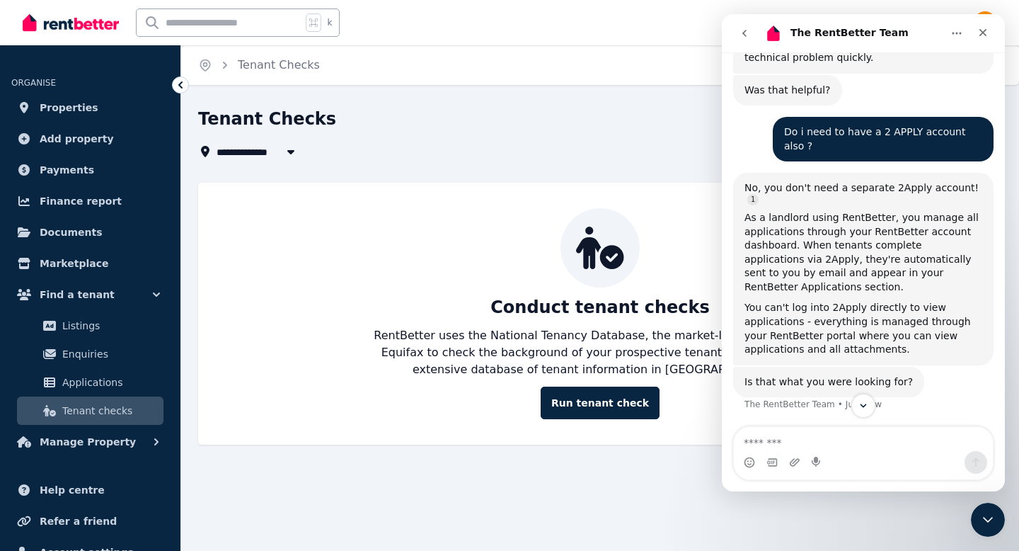
scroll to position [784, 0]
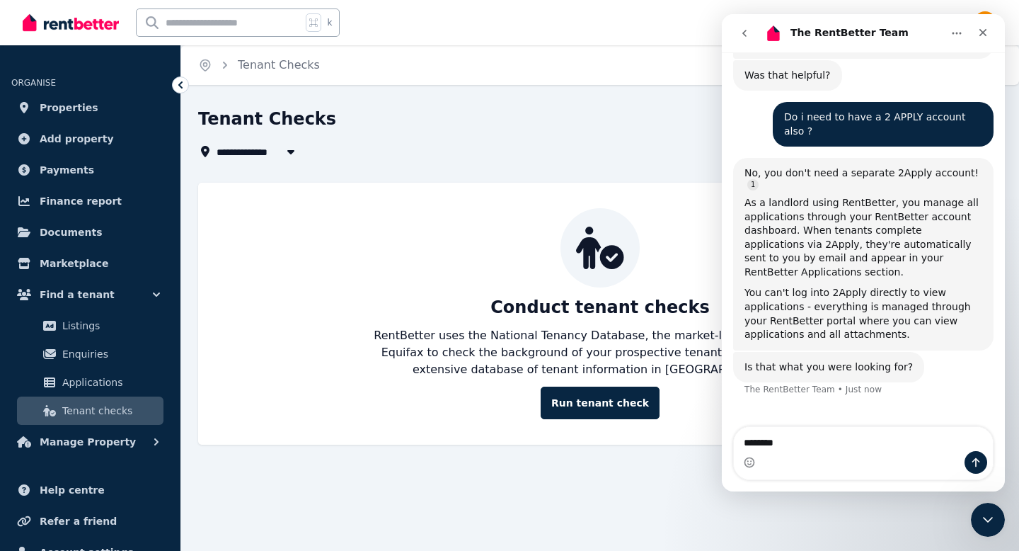
type textarea "*********"
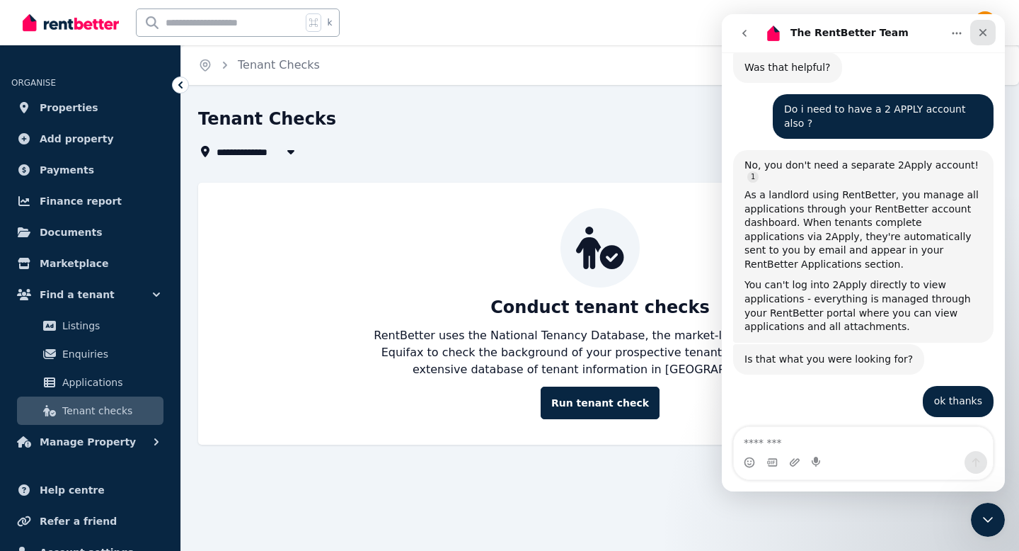
click at [984, 33] on icon "Close" at bounding box center [984, 33] width 8 height 8
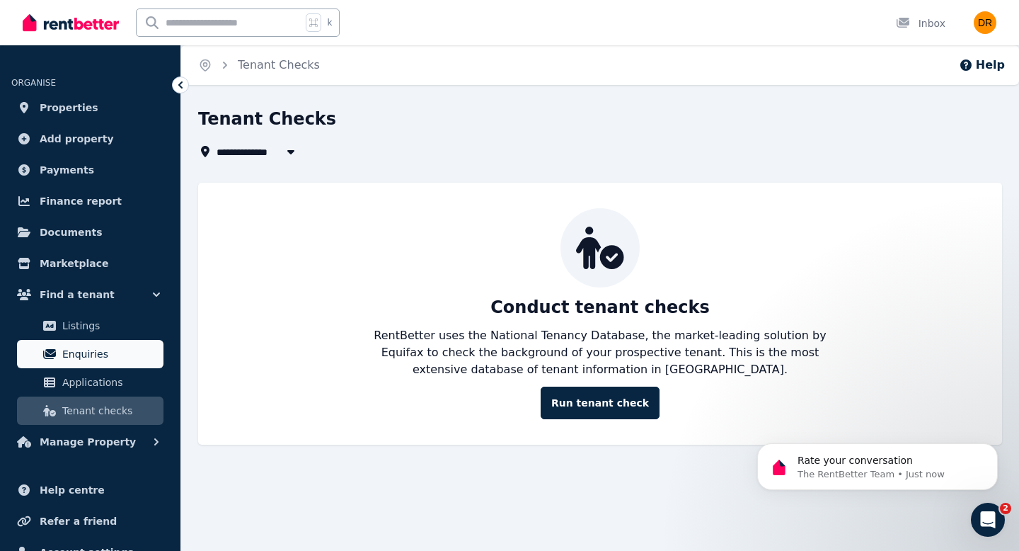
scroll to position [909, 0]
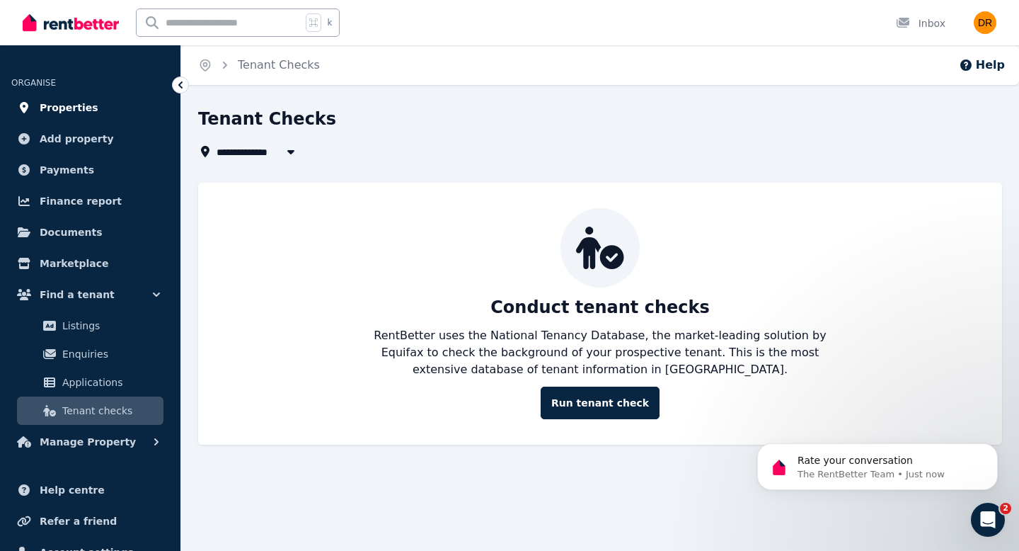
click at [65, 106] on span "Properties" at bounding box center [69, 107] width 59 height 17
